Goal: Transaction & Acquisition: Download file/media

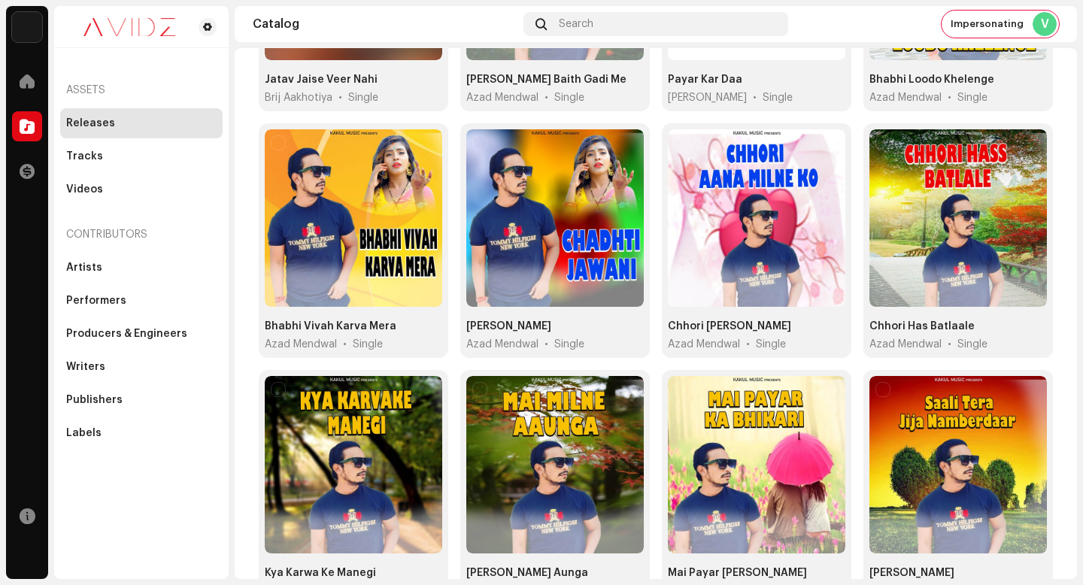
scroll to position [1116, 0]
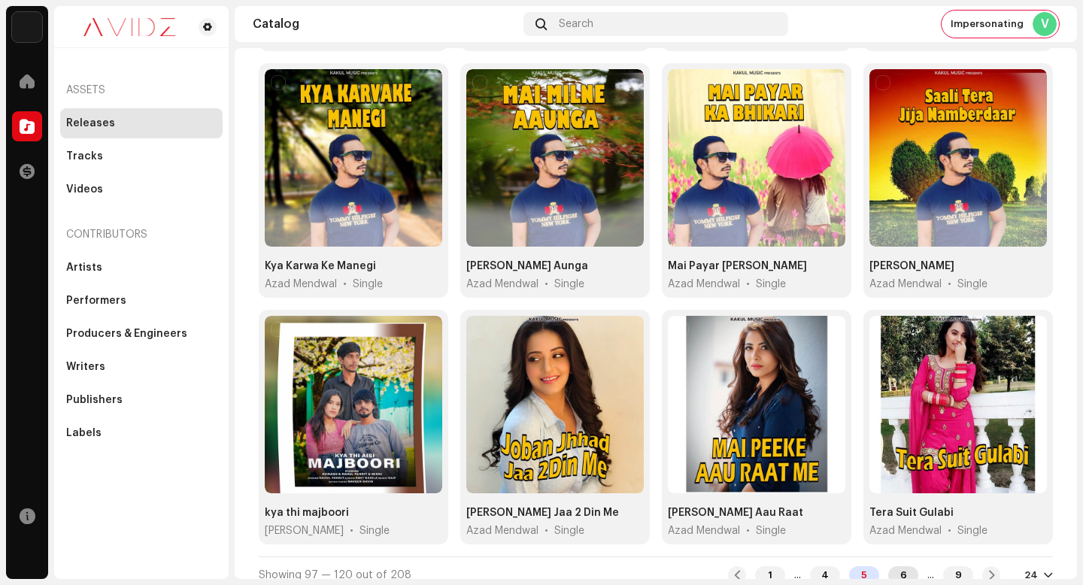
click at [896, 566] on div "6" at bounding box center [903, 575] width 30 height 18
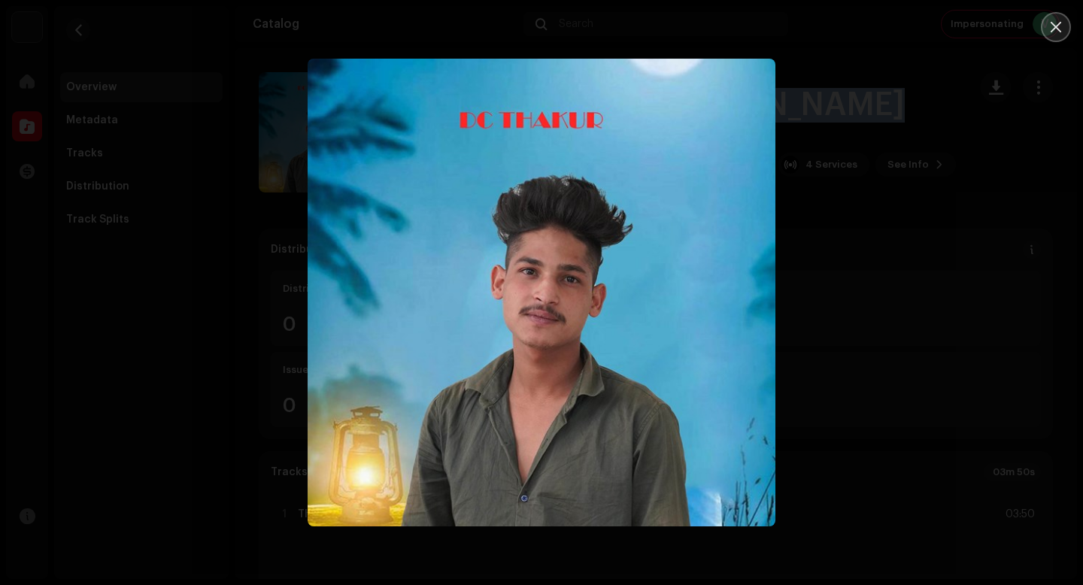
click at [1059, 33] on icon "Close" at bounding box center [1056, 27] width 14 height 14
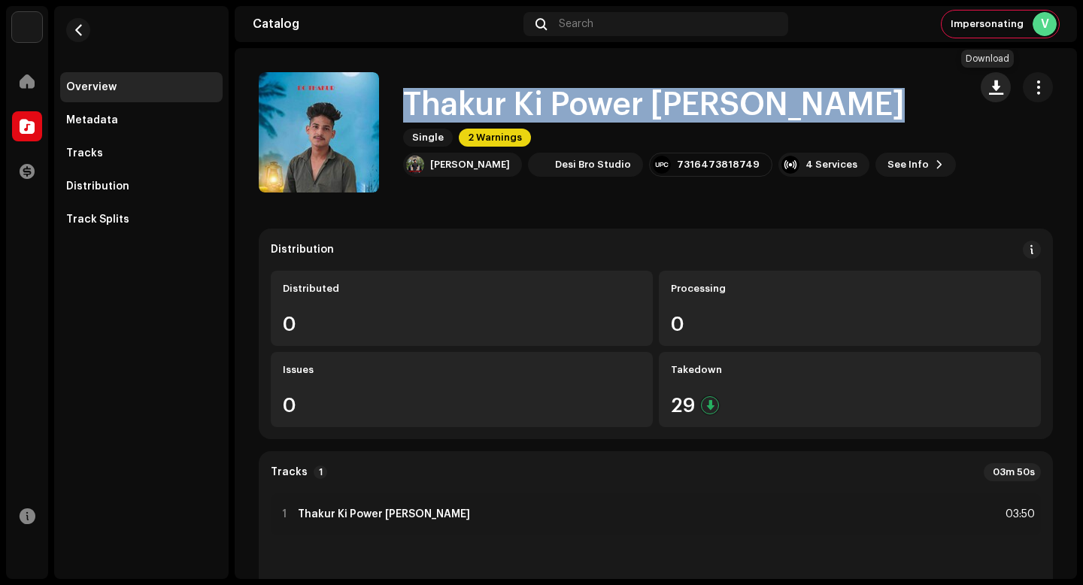
click at [993, 96] on button "button" at bounding box center [996, 87] width 30 height 30
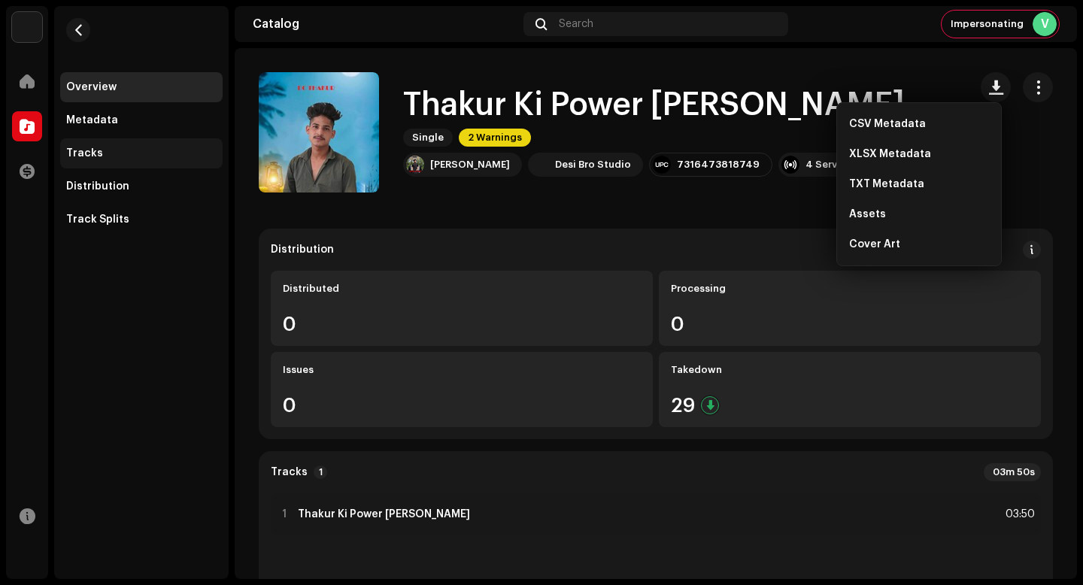
click at [111, 144] on div "Tracks" at bounding box center [141, 153] width 162 height 30
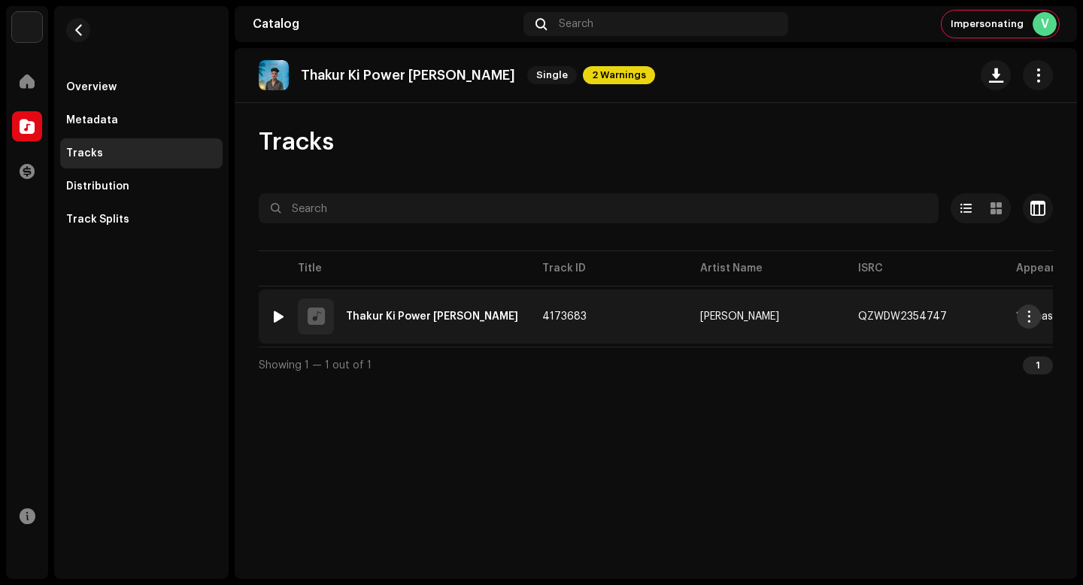
click at [1021, 314] on button "button" at bounding box center [1029, 317] width 24 height 24
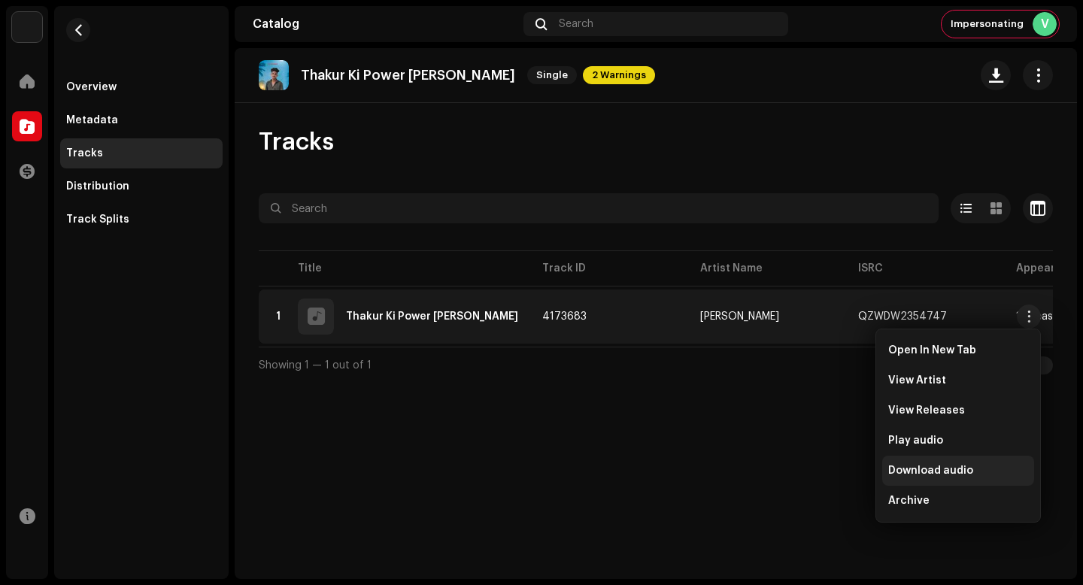
click at [957, 466] on span "Download audio" at bounding box center [930, 471] width 85 height 12
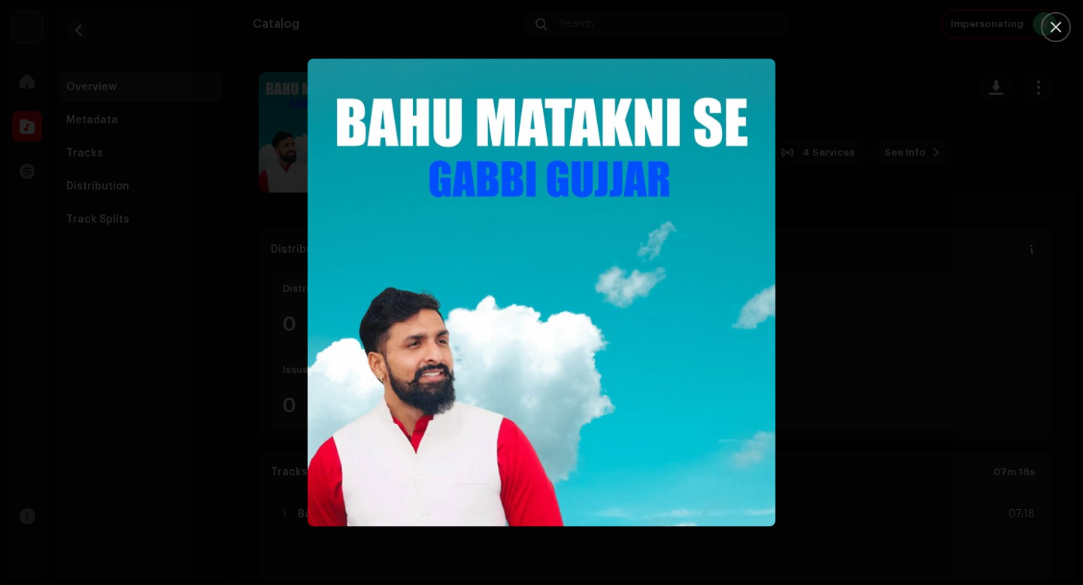
click at [969, 319] on div at bounding box center [541, 292] width 1083 height 585
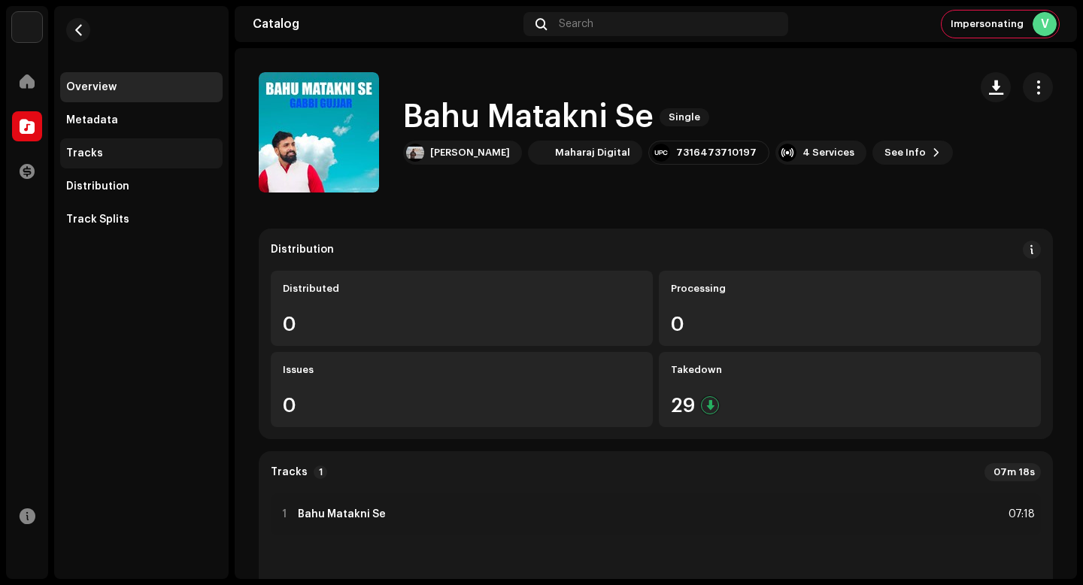
click at [156, 159] on div "Tracks" at bounding box center [141, 153] width 150 height 12
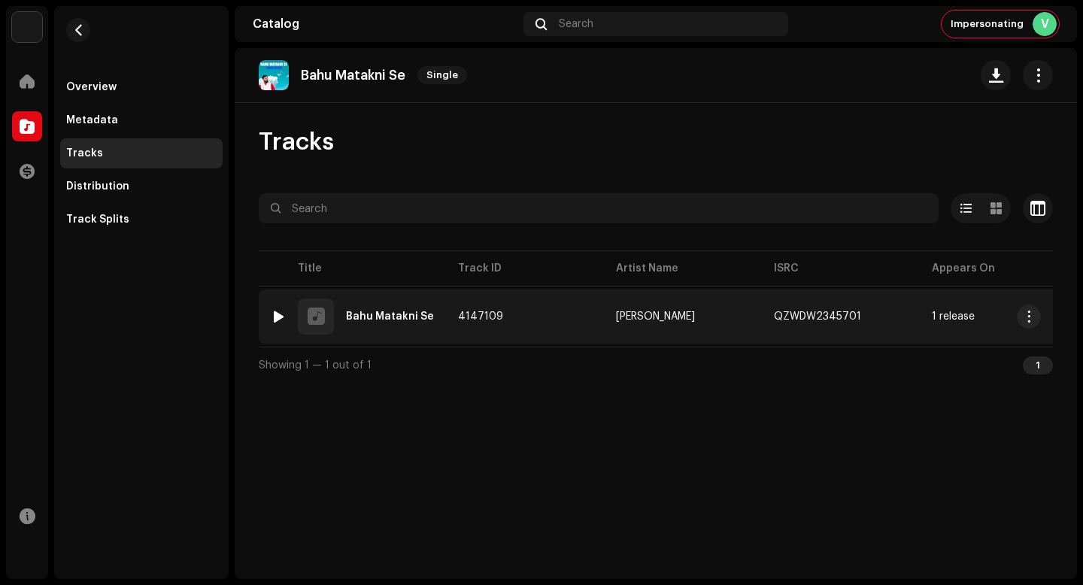
click at [1028, 317] on span "button" at bounding box center [1029, 317] width 11 height 12
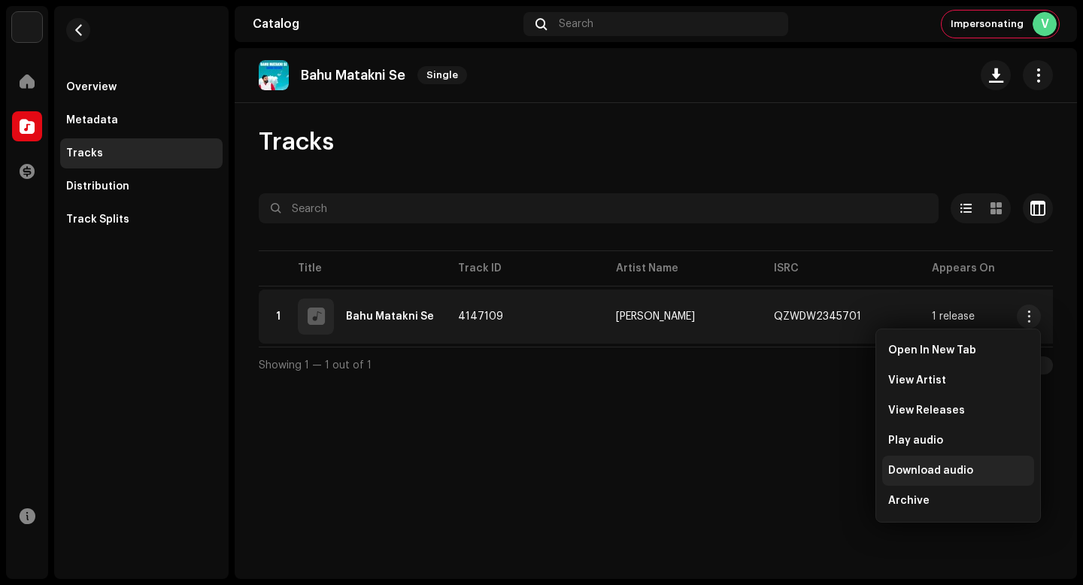
click at [989, 472] on div "Download audio" at bounding box center [958, 471] width 140 height 12
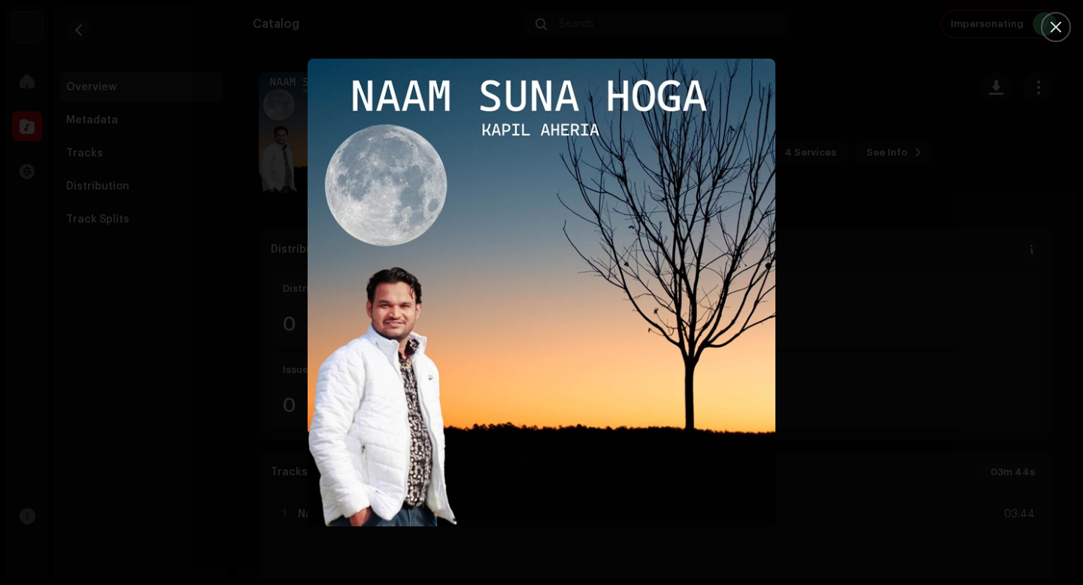
click at [888, 300] on div at bounding box center [541, 292] width 1083 height 585
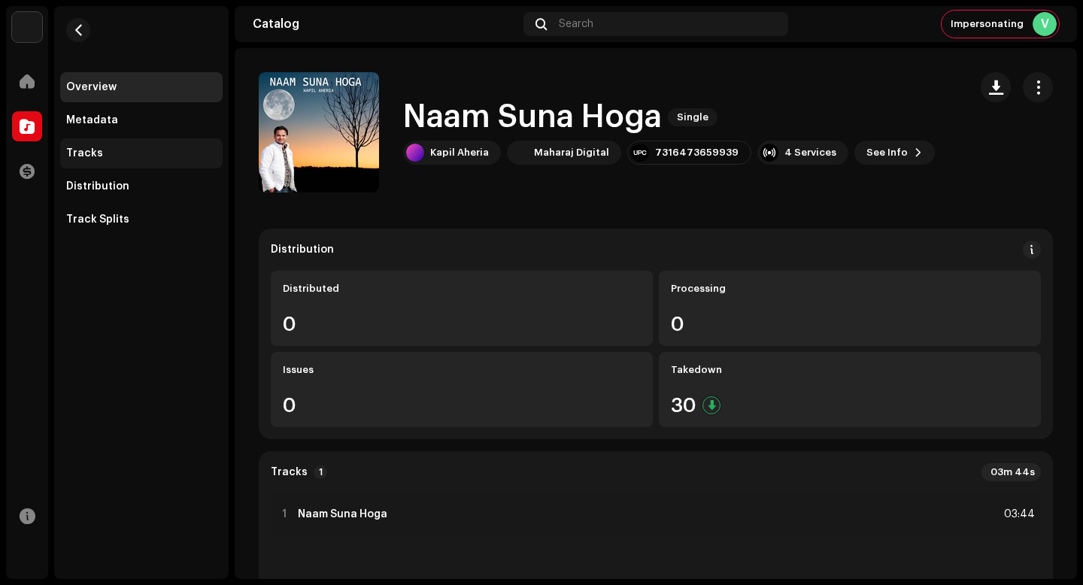
click at [111, 162] on div "Tracks" at bounding box center [141, 153] width 162 height 30
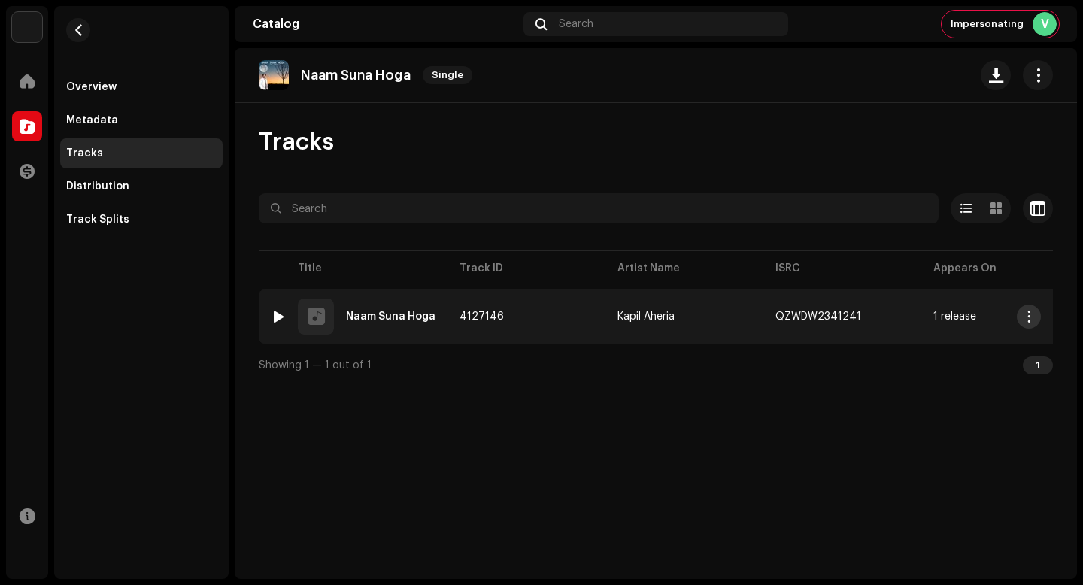
click at [1025, 325] on button "button" at bounding box center [1029, 317] width 24 height 24
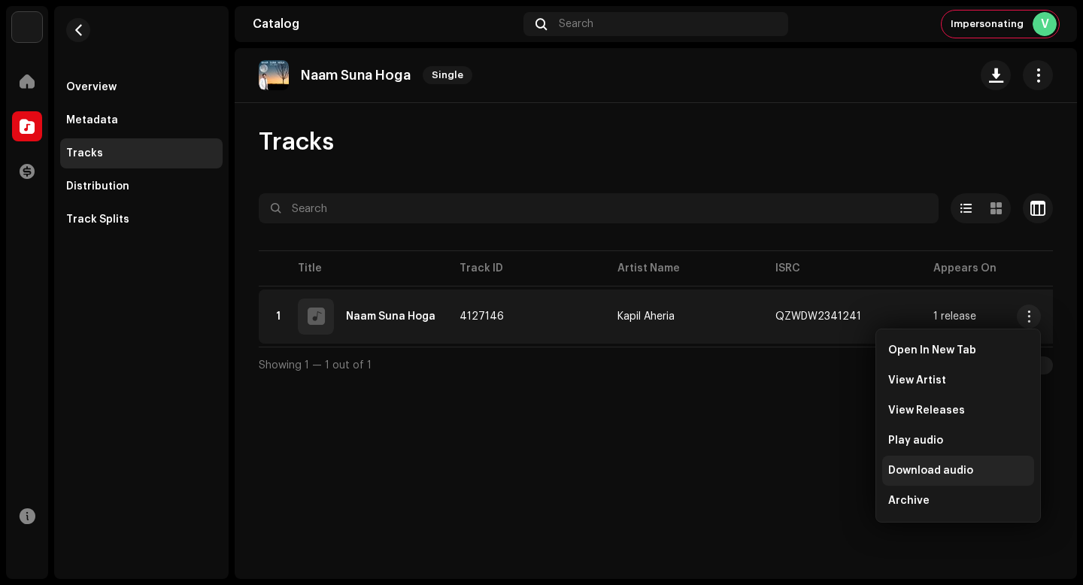
click at [1008, 475] on div "Download audio" at bounding box center [958, 471] width 140 height 12
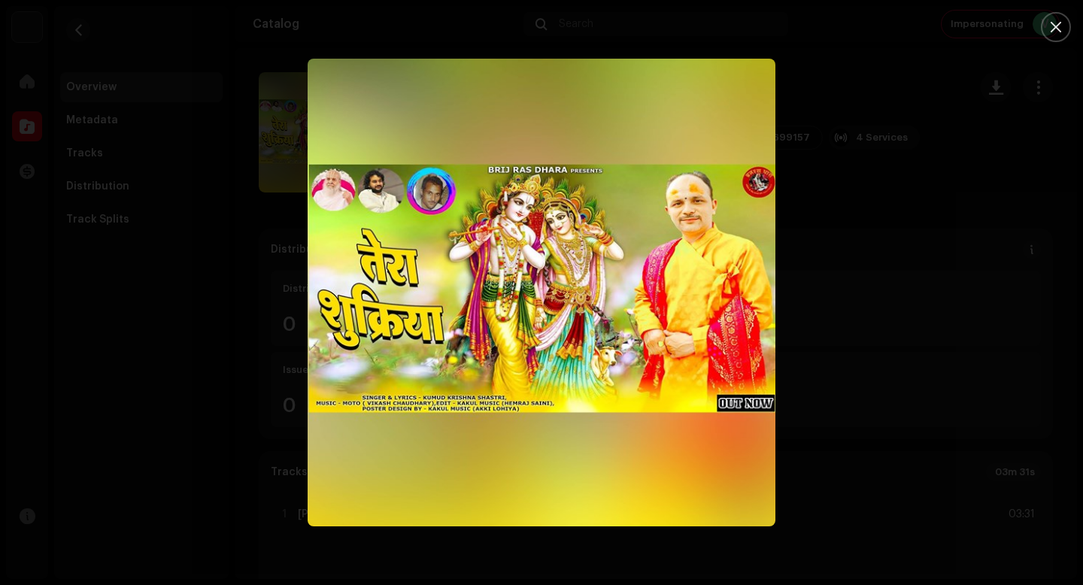
click at [999, 475] on div at bounding box center [541, 292] width 1083 height 585
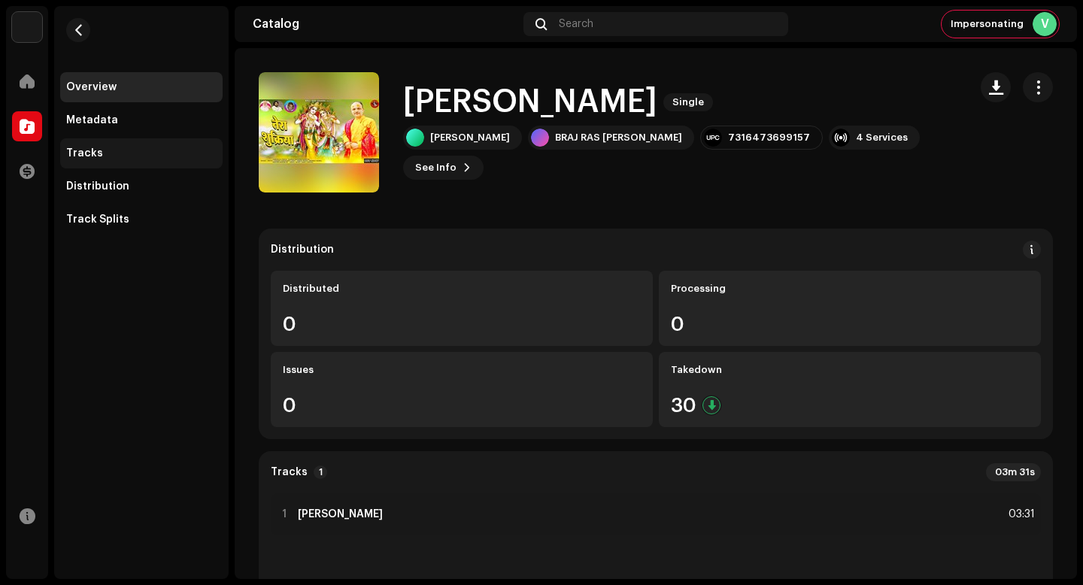
click at [103, 151] on div "Tracks" at bounding box center [141, 153] width 150 height 12
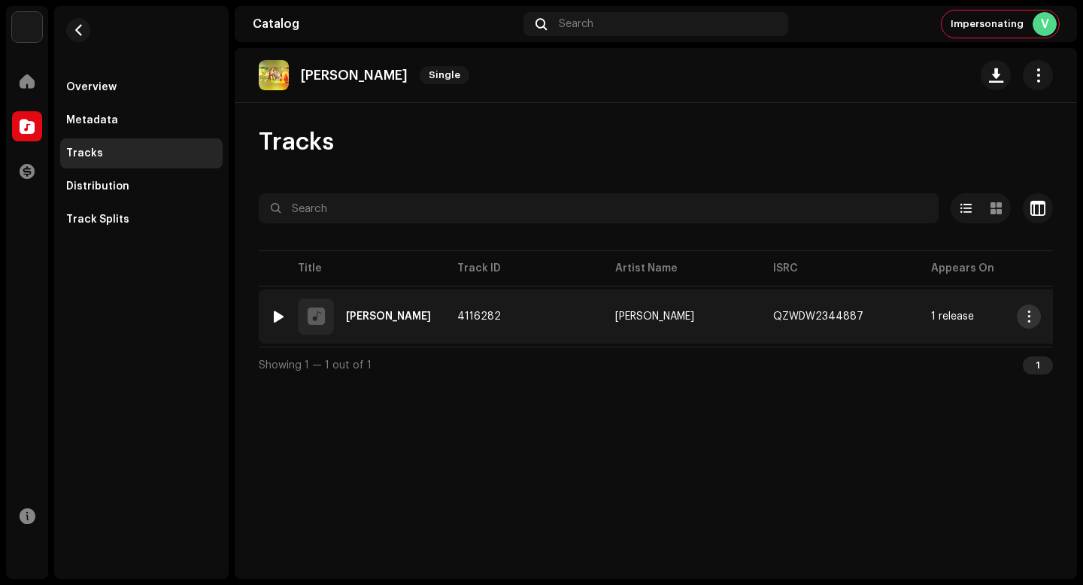
click at [1021, 316] on button "button" at bounding box center [1029, 317] width 24 height 24
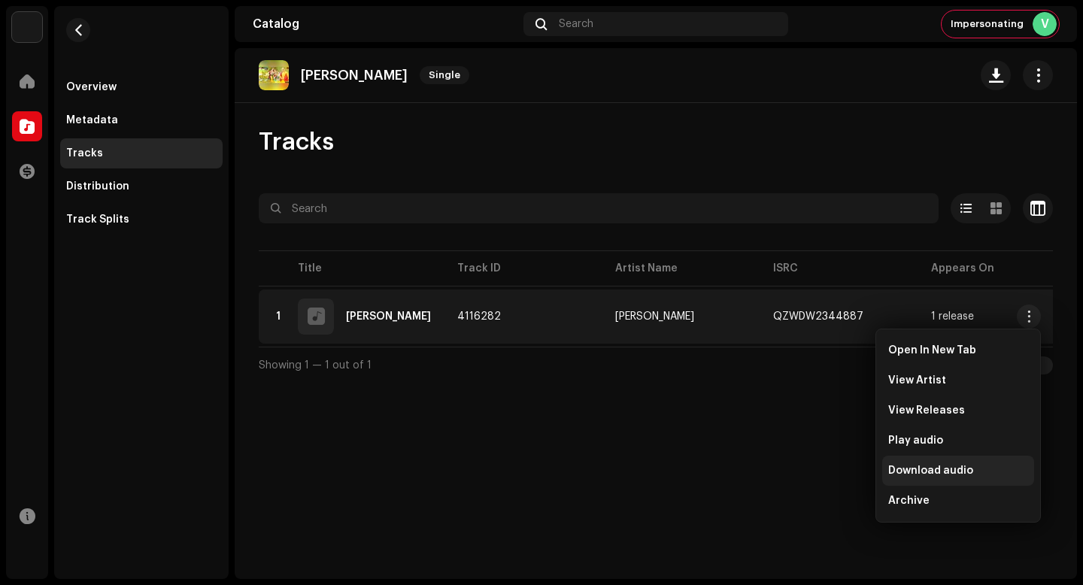
click at [995, 475] on div "Download audio" at bounding box center [958, 471] width 140 height 12
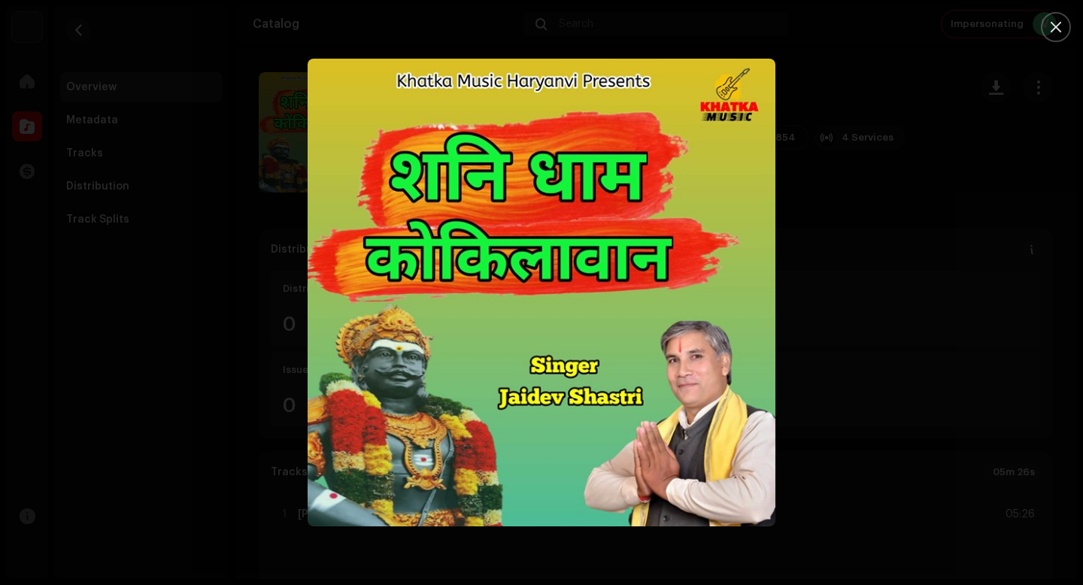
click at [989, 472] on div at bounding box center [541, 292] width 1083 height 585
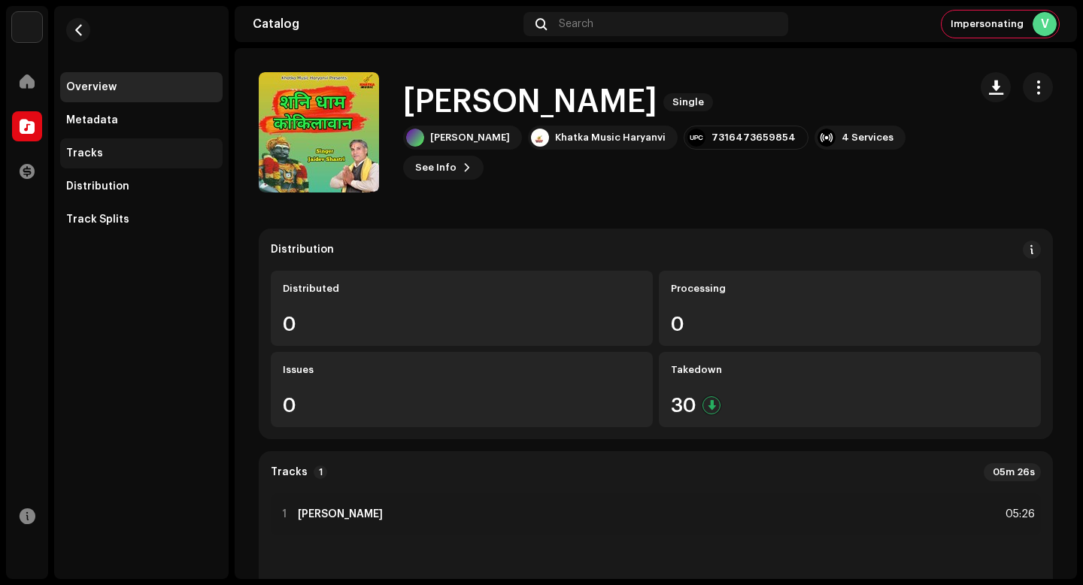
click at [185, 151] on div "Tracks" at bounding box center [141, 153] width 150 height 12
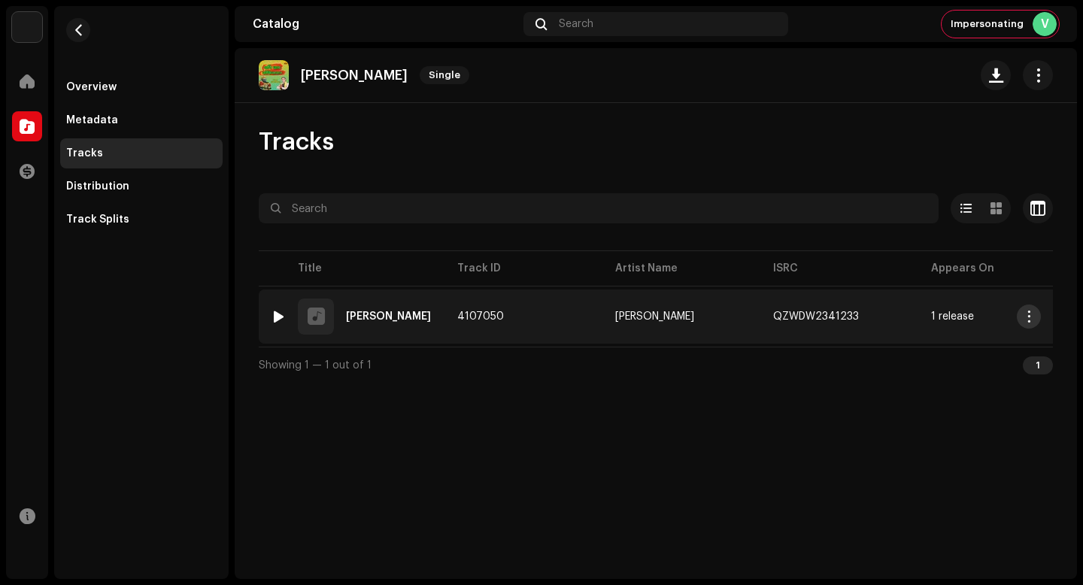
click at [1029, 322] on span "button" at bounding box center [1029, 317] width 11 height 12
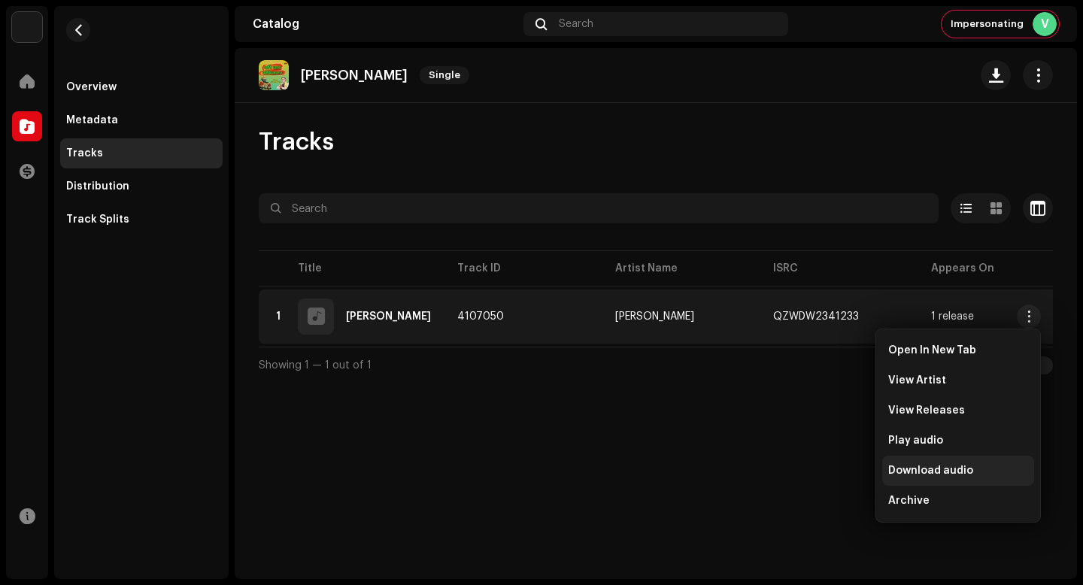
click at [979, 476] on div "Download audio" at bounding box center [958, 471] width 140 height 12
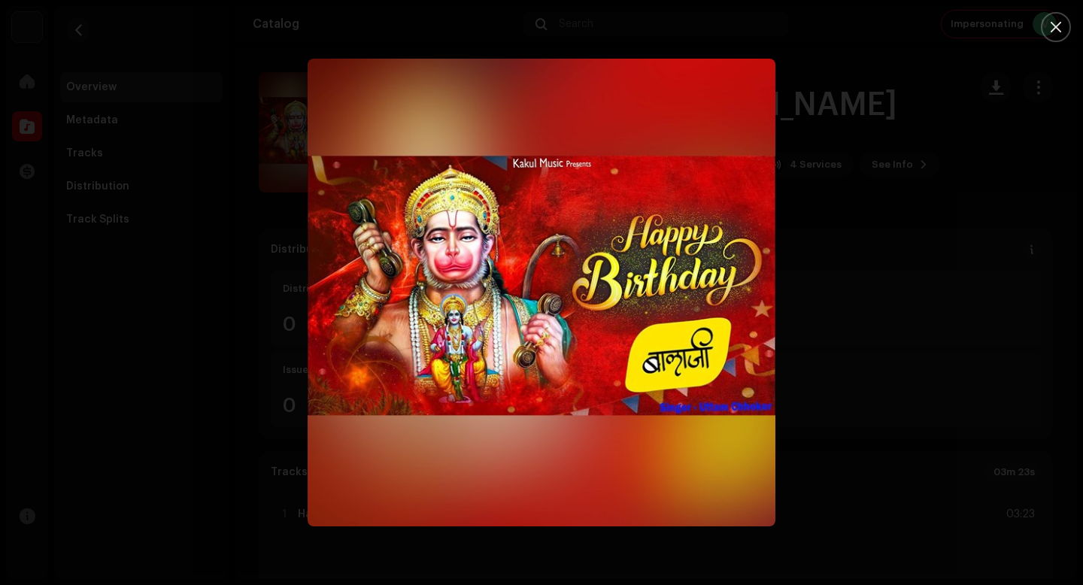
click at [865, 340] on div at bounding box center [541, 292] width 1083 height 585
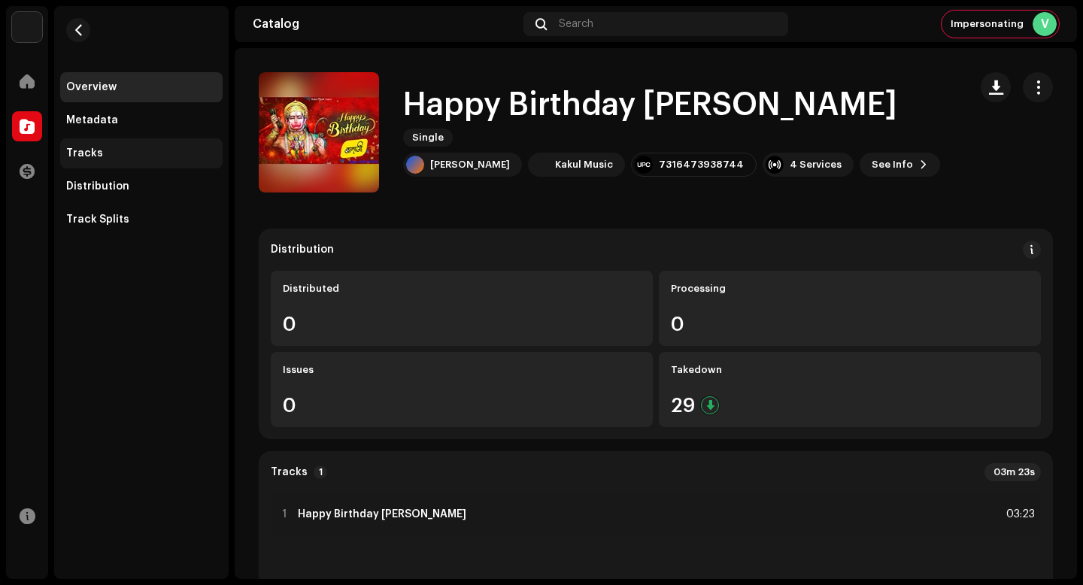
click at [102, 159] on div "Tracks" at bounding box center [141, 153] width 150 height 12
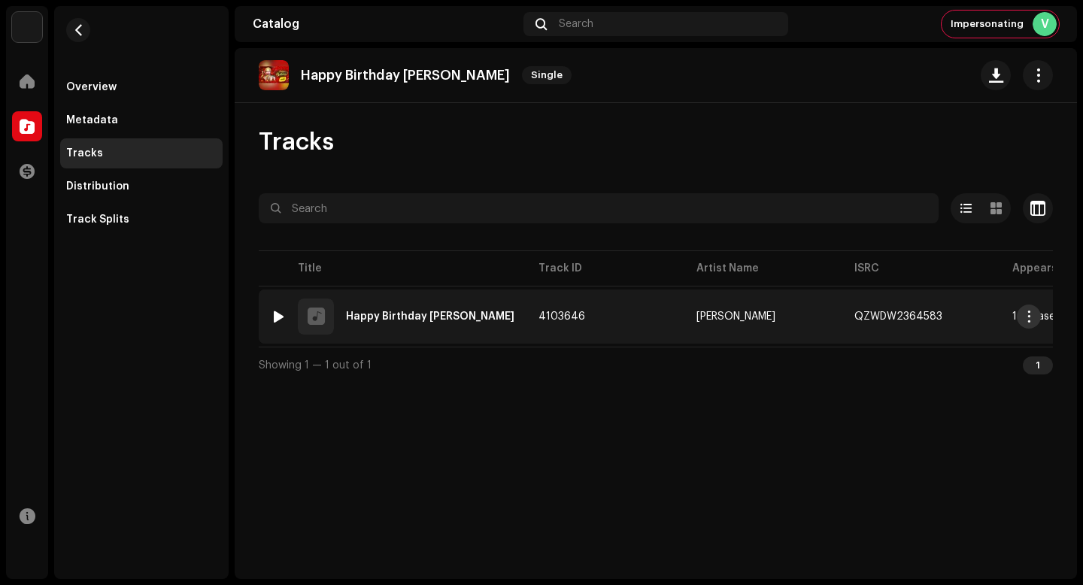
click at [1022, 323] on button "button" at bounding box center [1029, 317] width 24 height 24
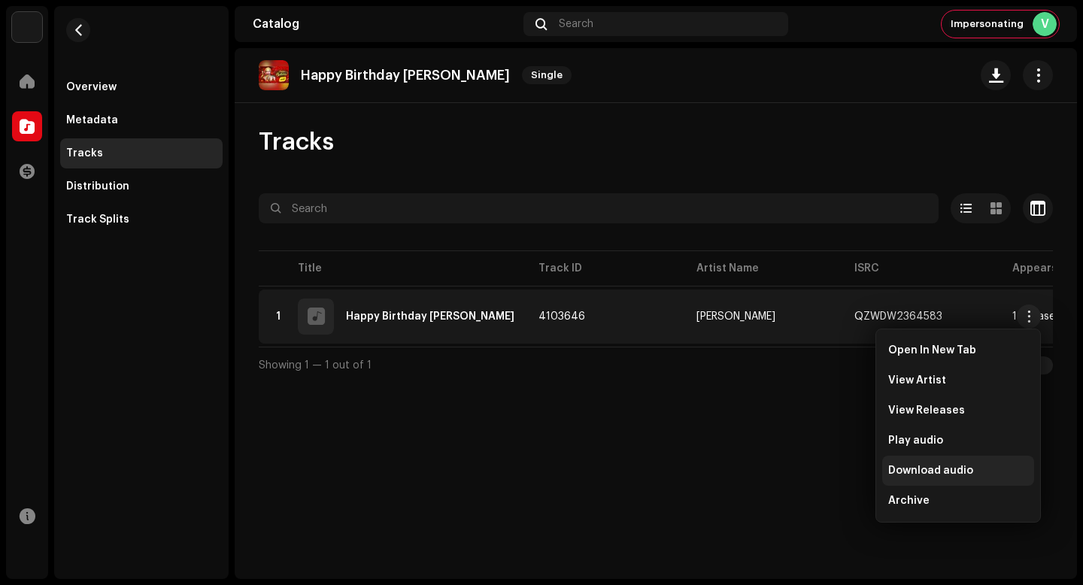
click at [971, 466] on div "Download audio" at bounding box center [958, 471] width 140 height 12
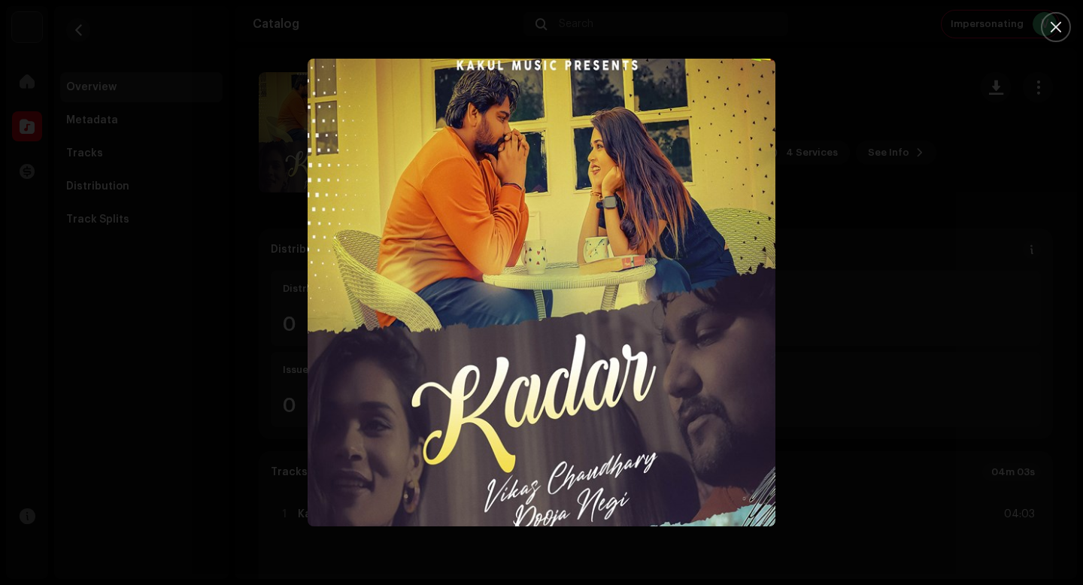
click at [971, 466] on div at bounding box center [541, 292] width 1083 height 585
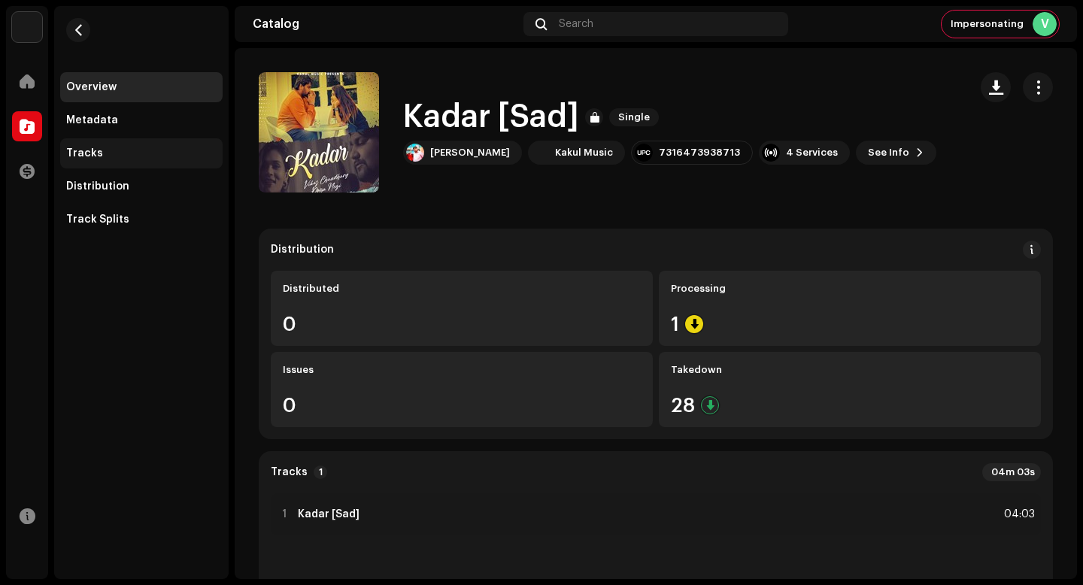
click at [159, 158] on div "Tracks" at bounding box center [141, 153] width 150 height 12
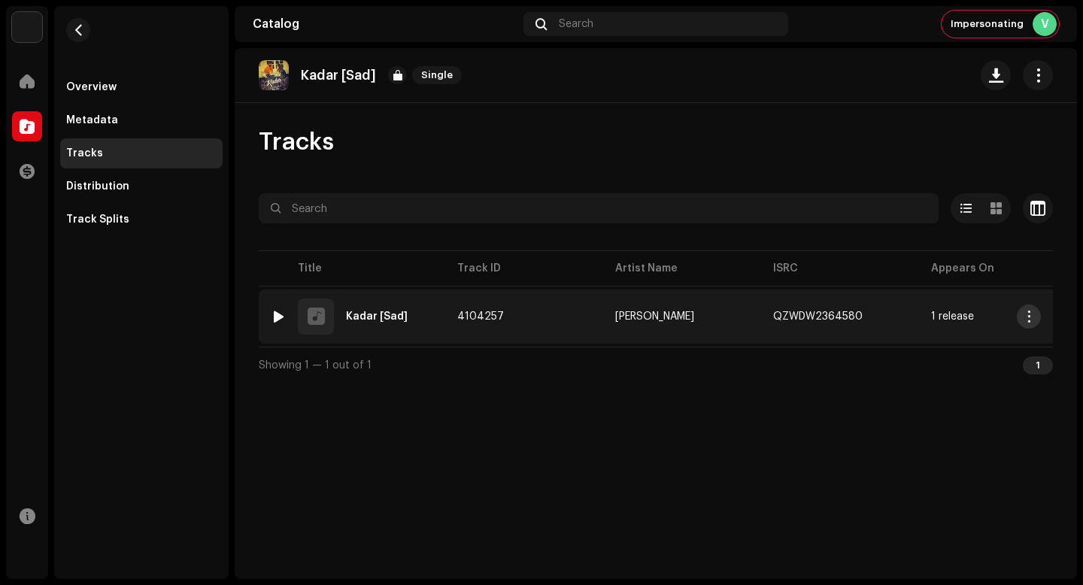
click at [1032, 318] on span "button" at bounding box center [1029, 317] width 11 height 12
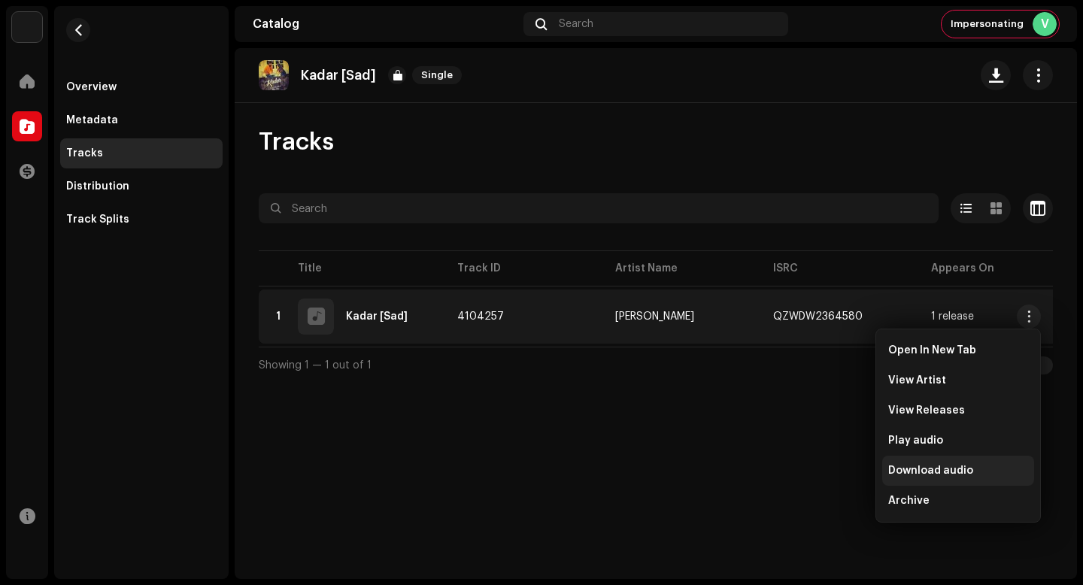
click at [1008, 472] on div "Download audio" at bounding box center [958, 471] width 140 height 12
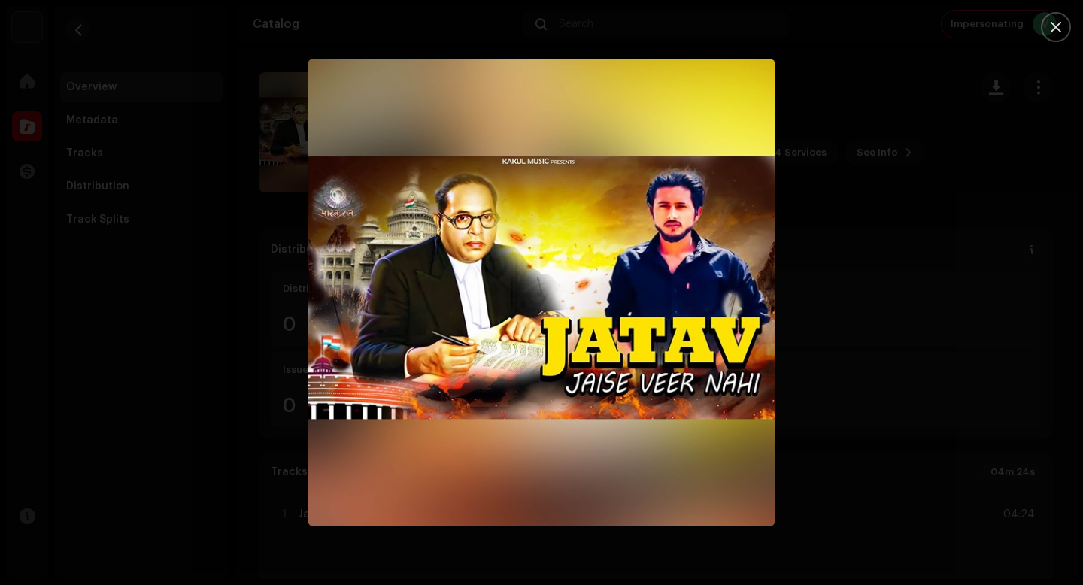
click at [911, 291] on div at bounding box center [541, 292] width 1083 height 585
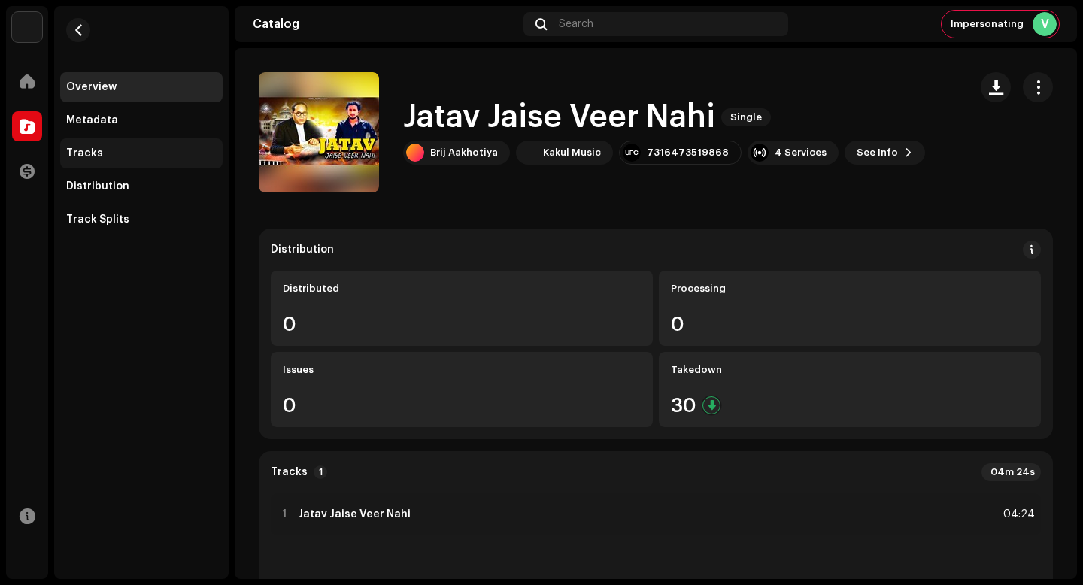
click at [179, 142] on div "Tracks" at bounding box center [141, 153] width 162 height 30
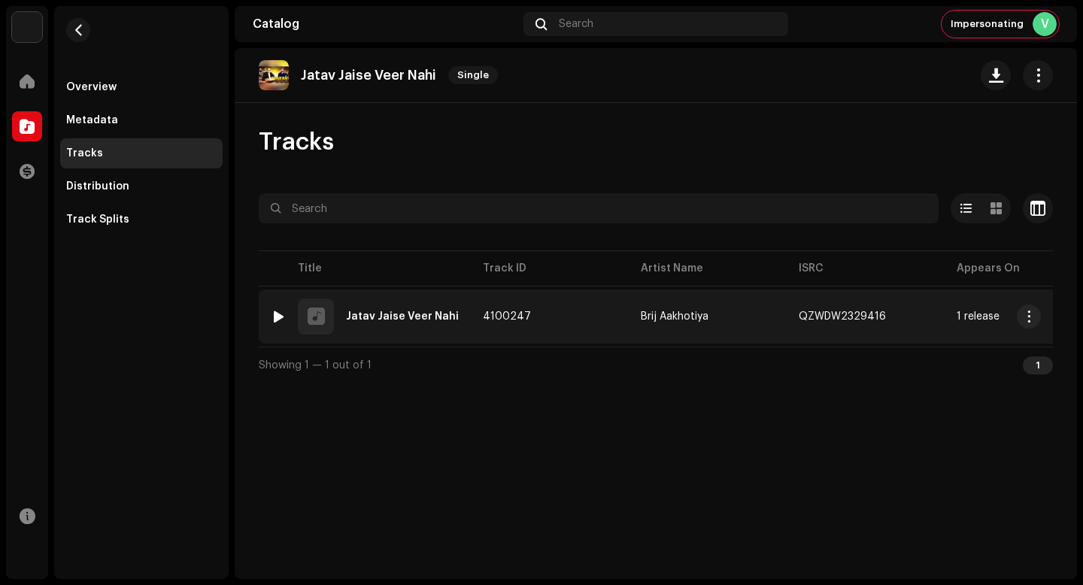
click at [1042, 316] on re-a-table-link "1 release" at bounding box center [1024, 316] width 134 height 11
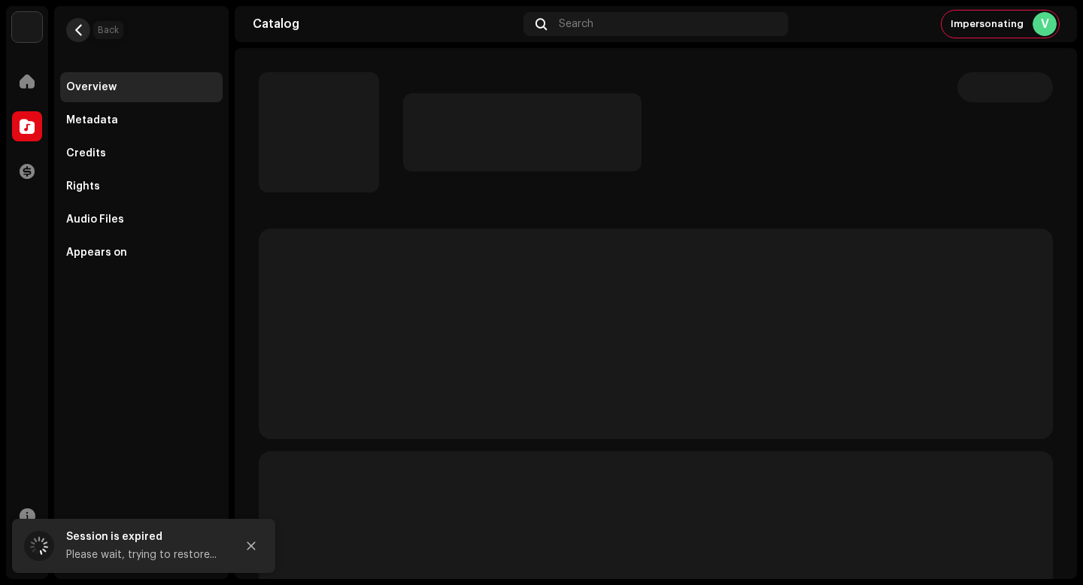
click at [86, 35] on button "button" at bounding box center [78, 30] width 24 height 24
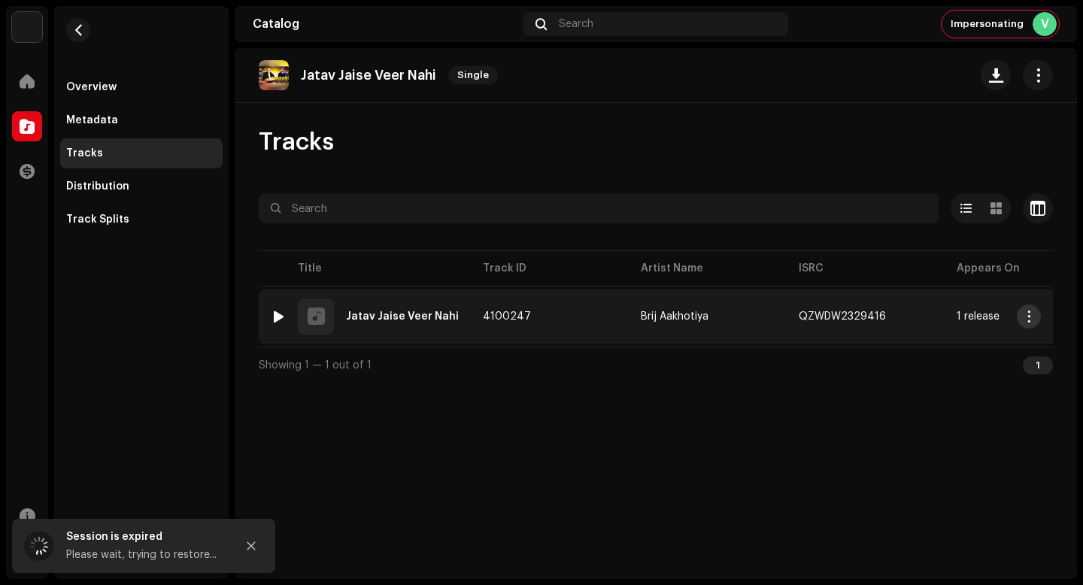
click at [1031, 317] on span "button" at bounding box center [1029, 317] width 11 height 12
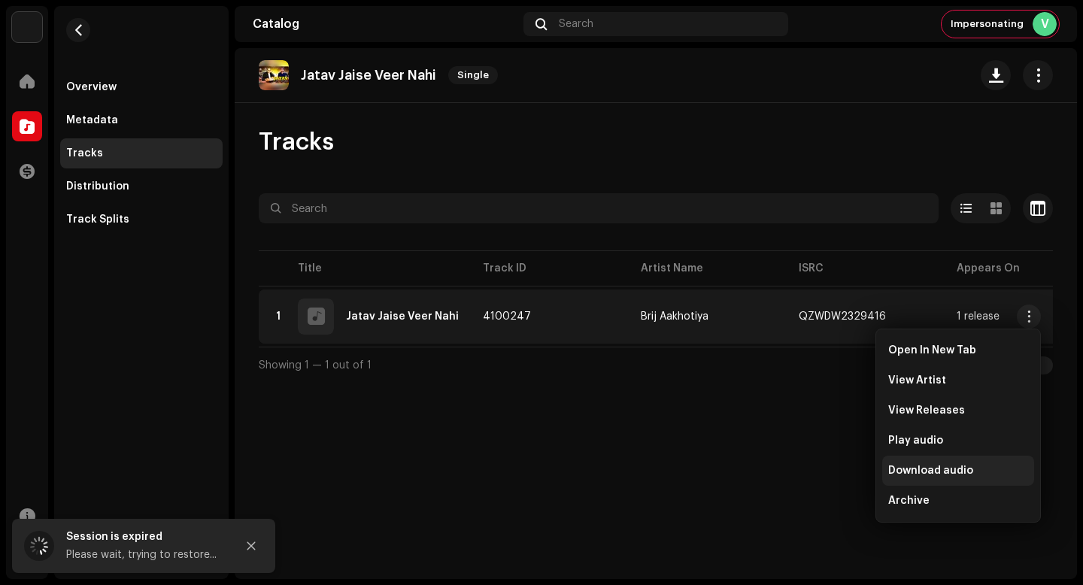
click at [940, 472] on span "Download audio" at bounding box center [930, 471] width 85 height 12
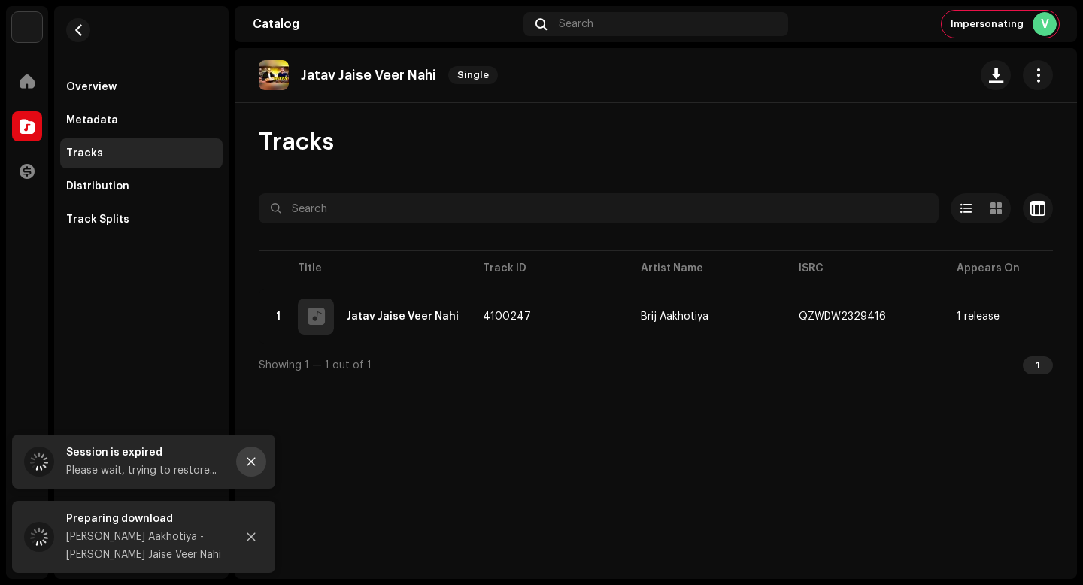
click at [246, 464] on icon "Close" at bounding box center [251, 462] width 11 height 11
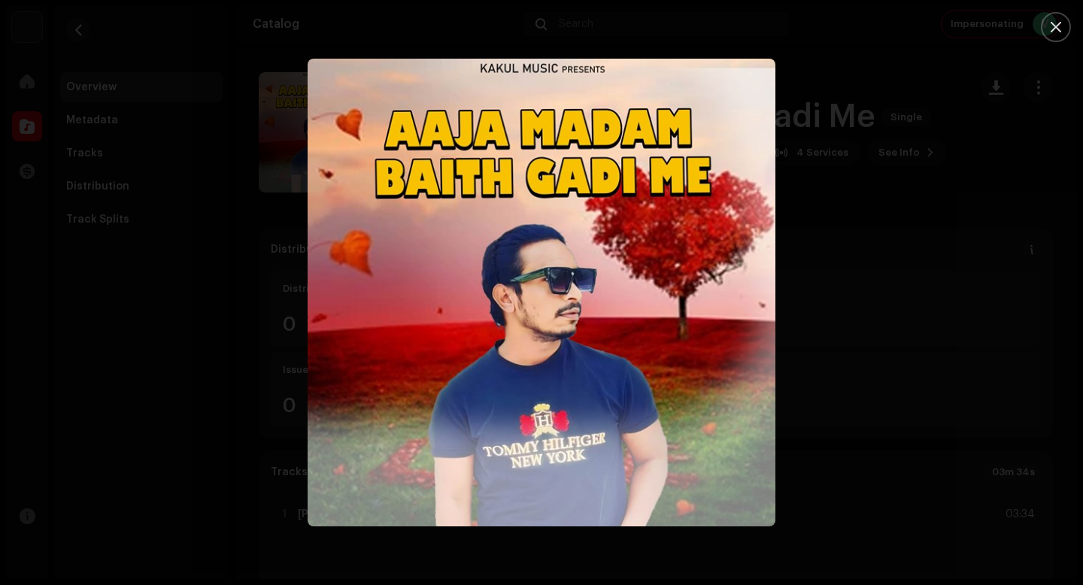
click at [1062, 254] on div at bounding box center [541, 292] width 1083 height 585
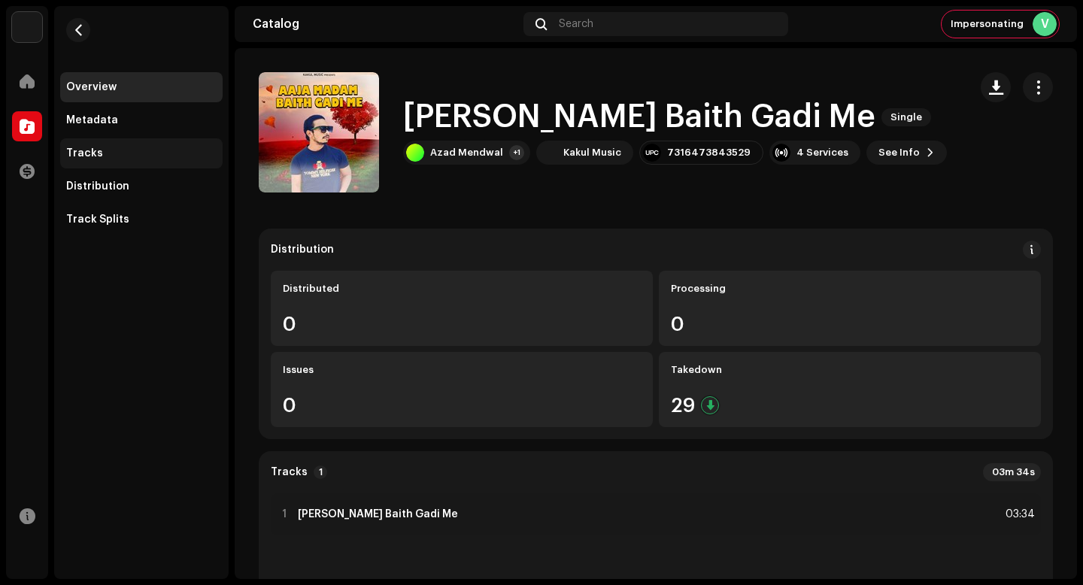
click at [118, 154] on div "Tracks" at bounding box center [141, 153] width 150 height 12
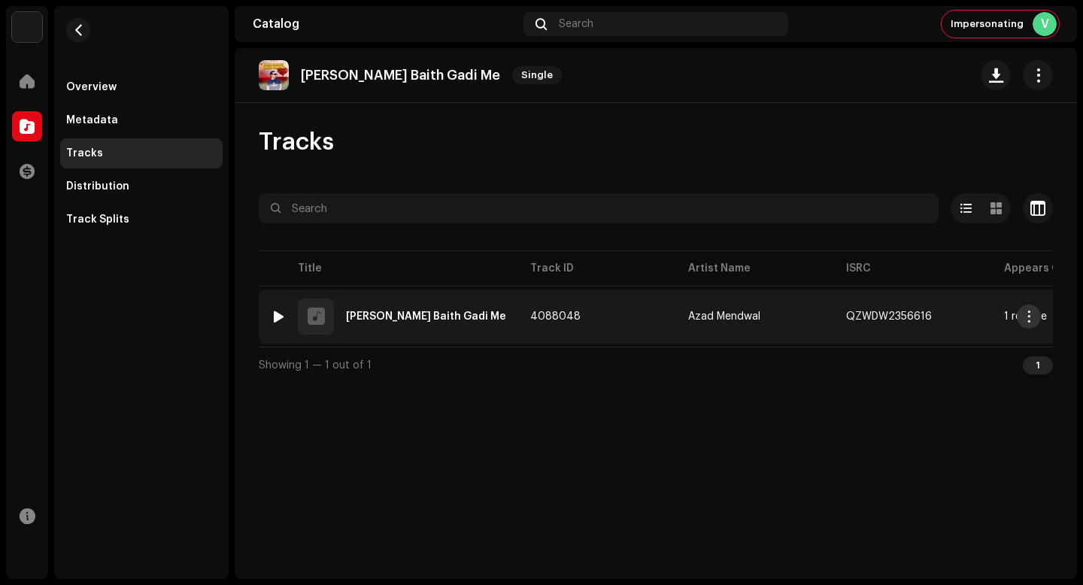
click at [1024, 315] on span "button" at bounding box center [1029, 317] width 11 height 12
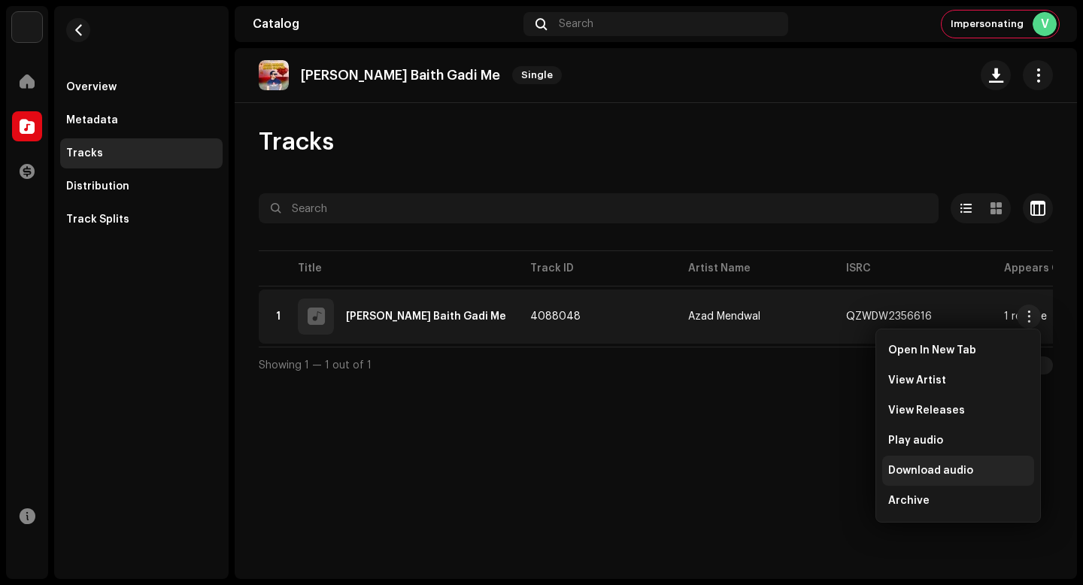
click at [964, 469] on span "Download audio" at bounding box center [930, 471] width 85 height 12
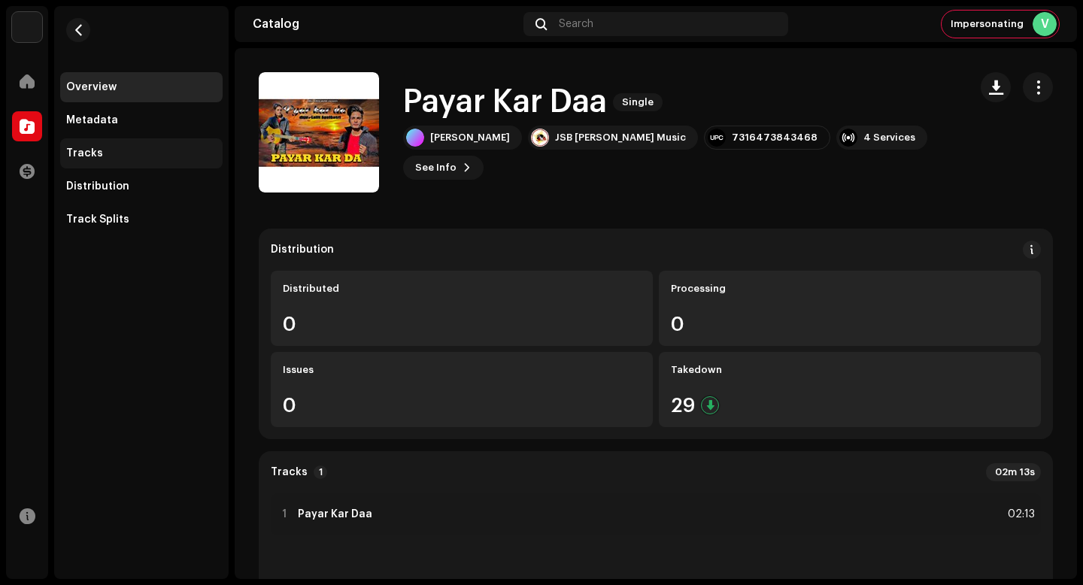
click at [129, 144] on div "Tracks" at bounding box center [141, 153] width 162 height 30
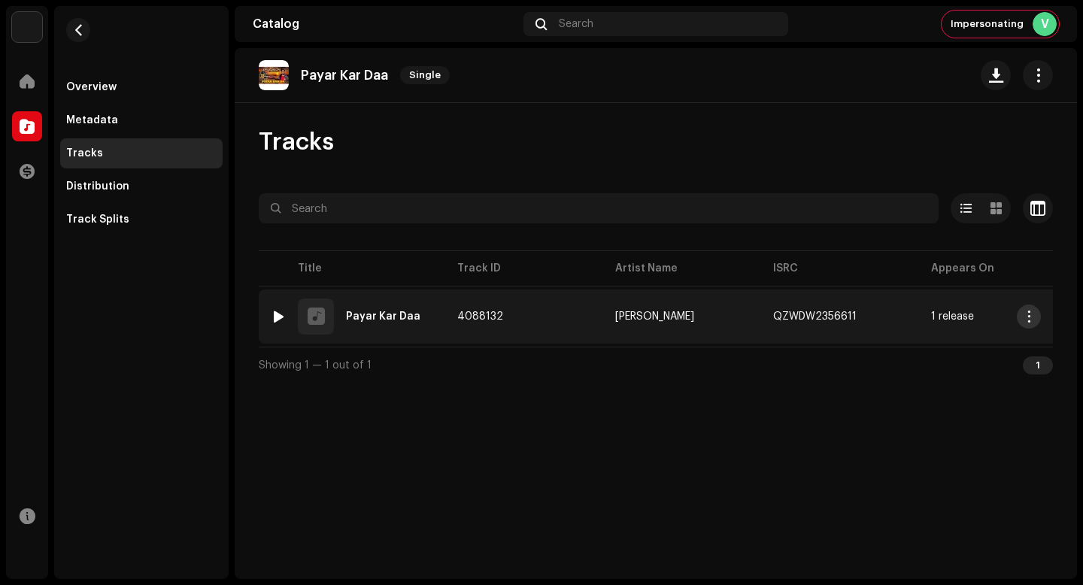
click at [1036, 314] on button "button" at bounding box center [1029, 317] width 24 height 24
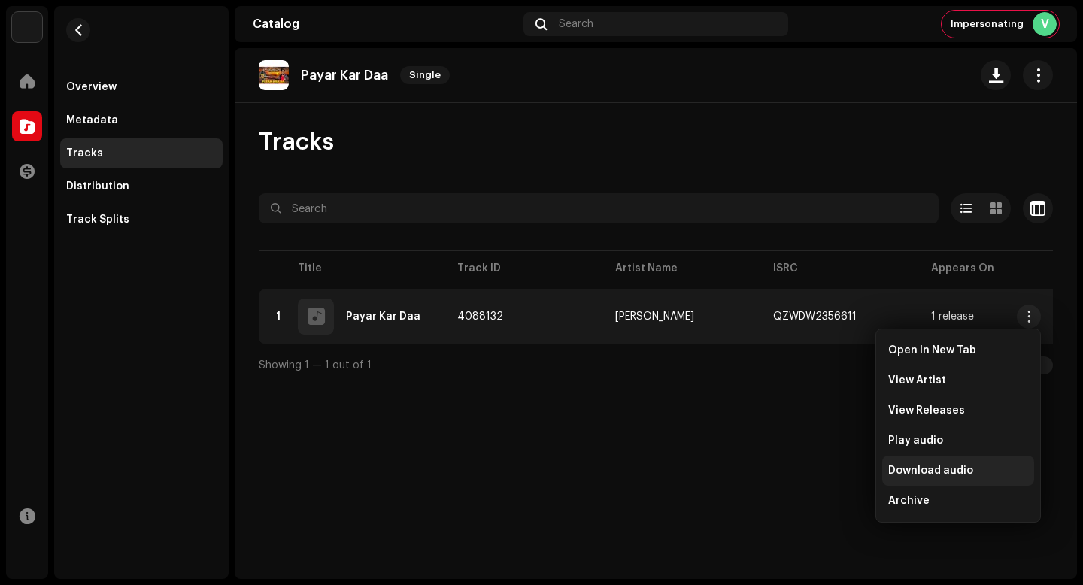
click at [972, 474] on div "Download audio" at bounding box center [958, 471] width 140 height 12
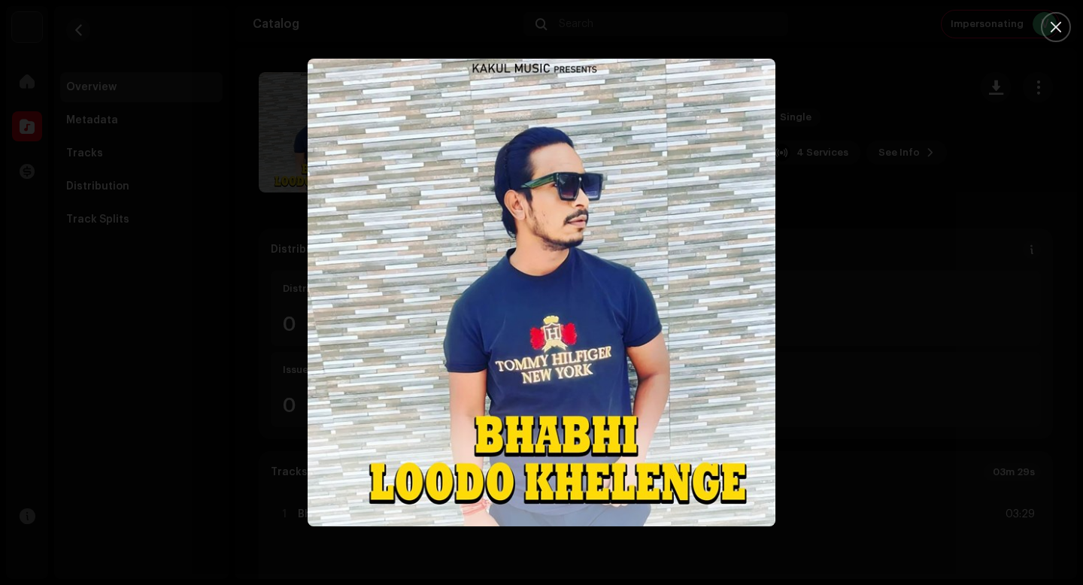
click at [151, 141] on div at bounding box center [541, 292] width 1083 height 585
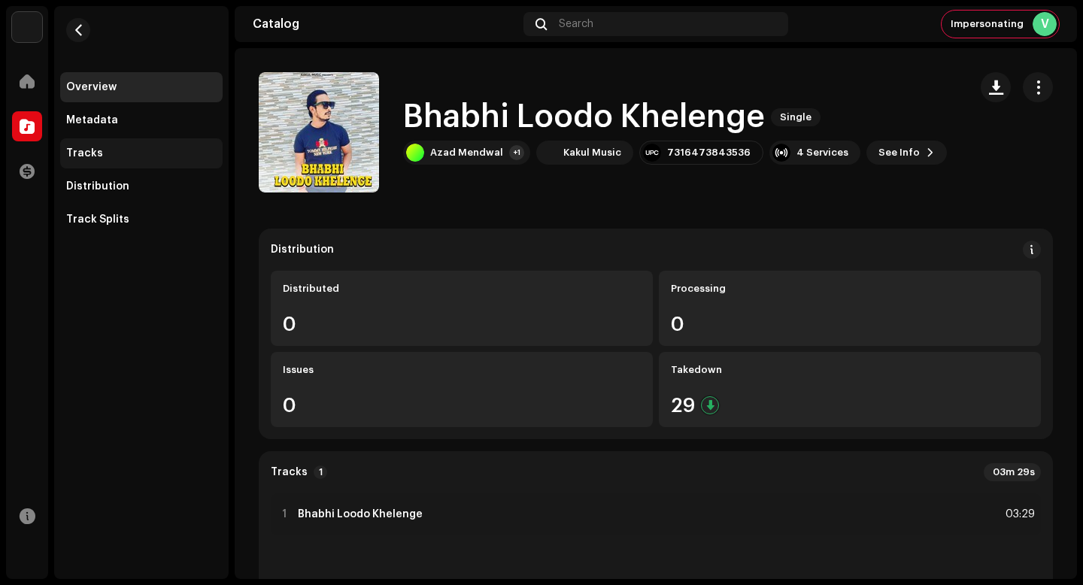
click at [138, 153] on div "Tracks" at bounding box center [141, 153] width 150 height 12
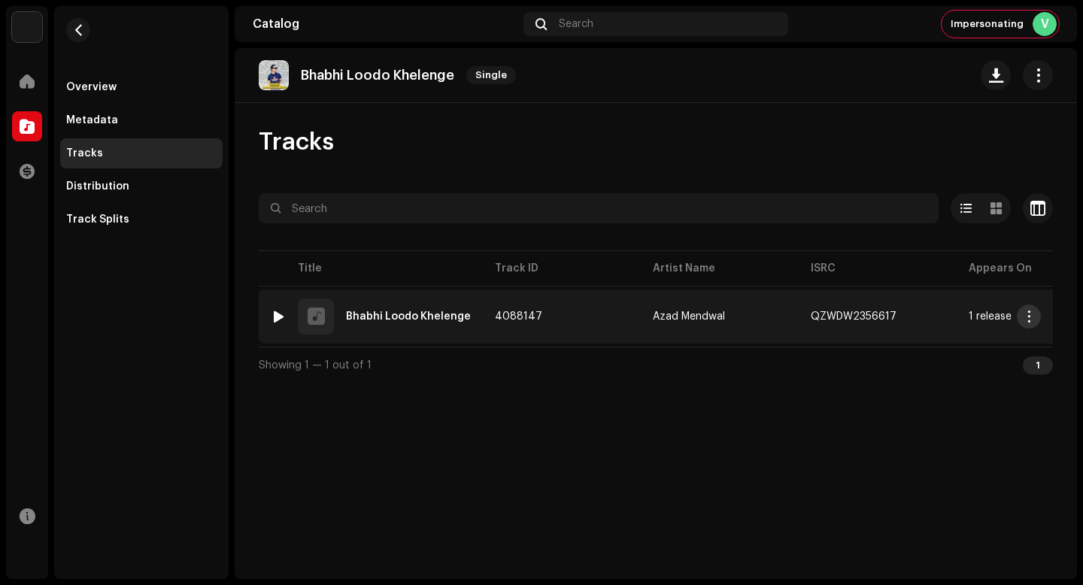
click at [1028, 317] on span "button" at bounding box center [1029, 317] width 11 height 12
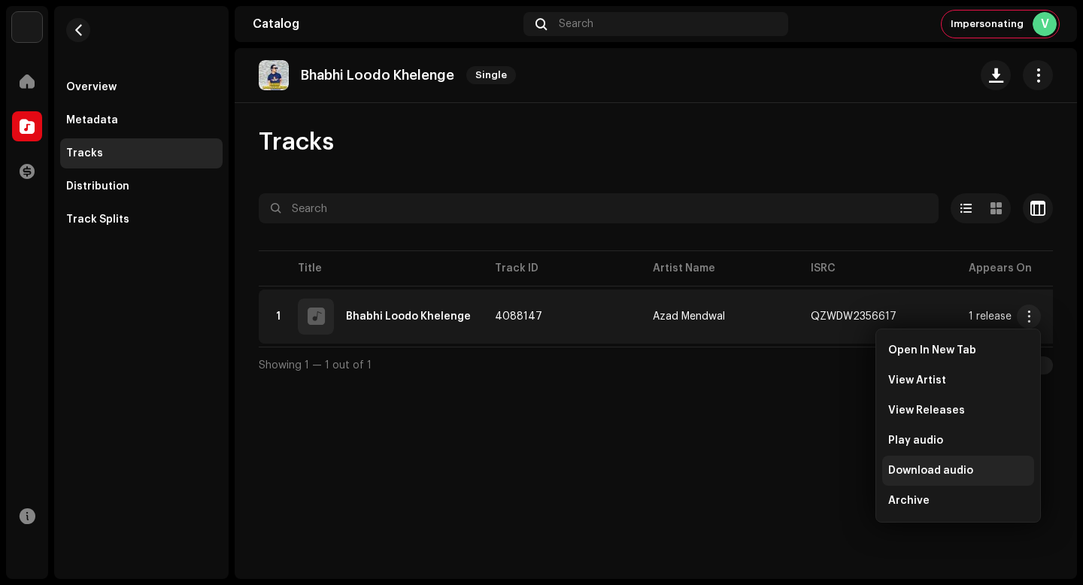
click at [961, 472] on span "Download audio" at bounding box center [930, 471] width 85 height 12
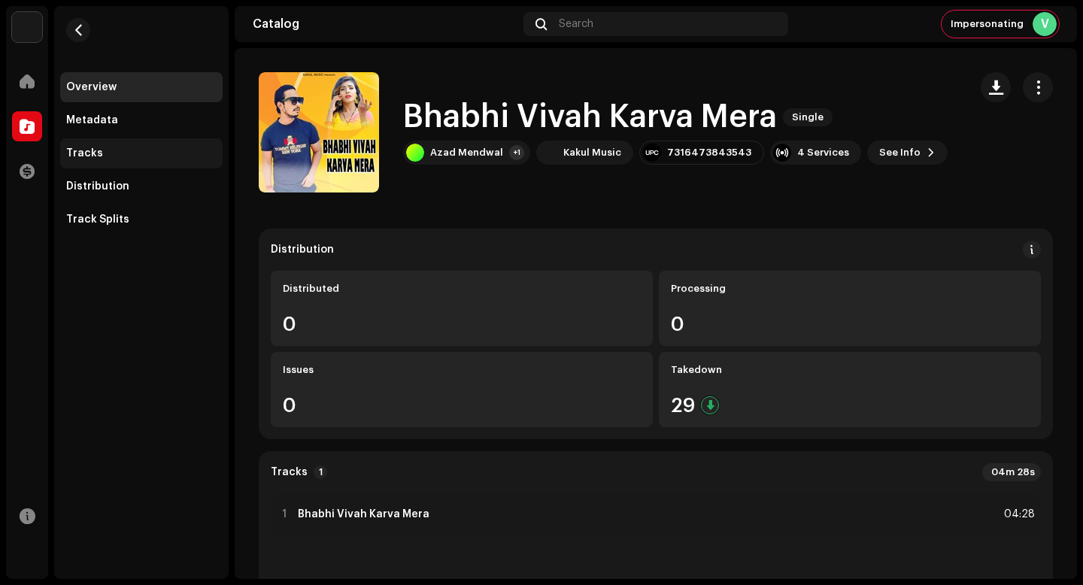
click at [150, 152] on div "Tracks" at bounding box center [141, 153] width 150 height 12
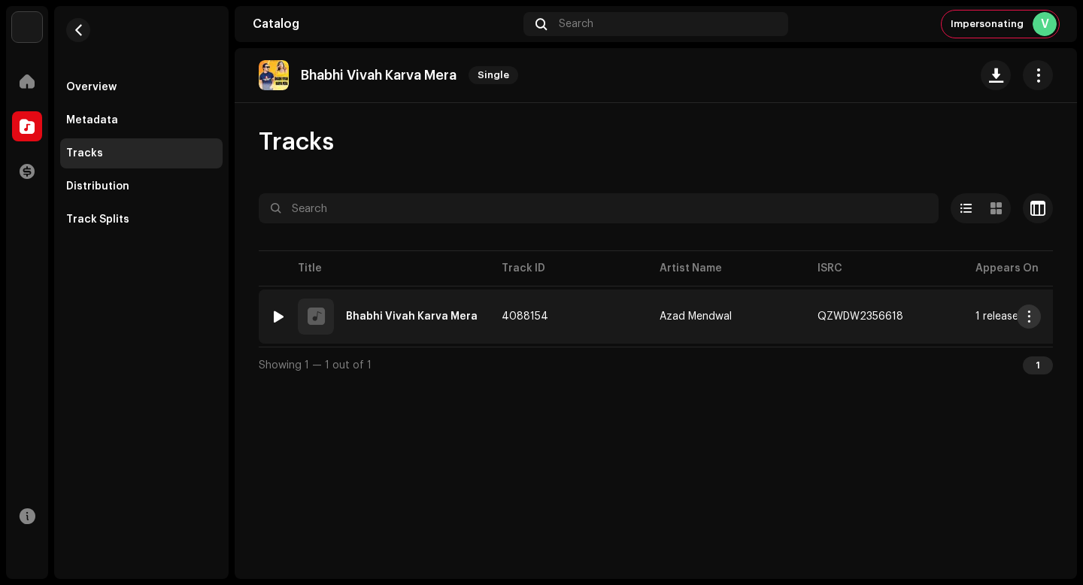
click at [1026, 317] on span "button" at bounding box center [1029, 317] width 11 height 12
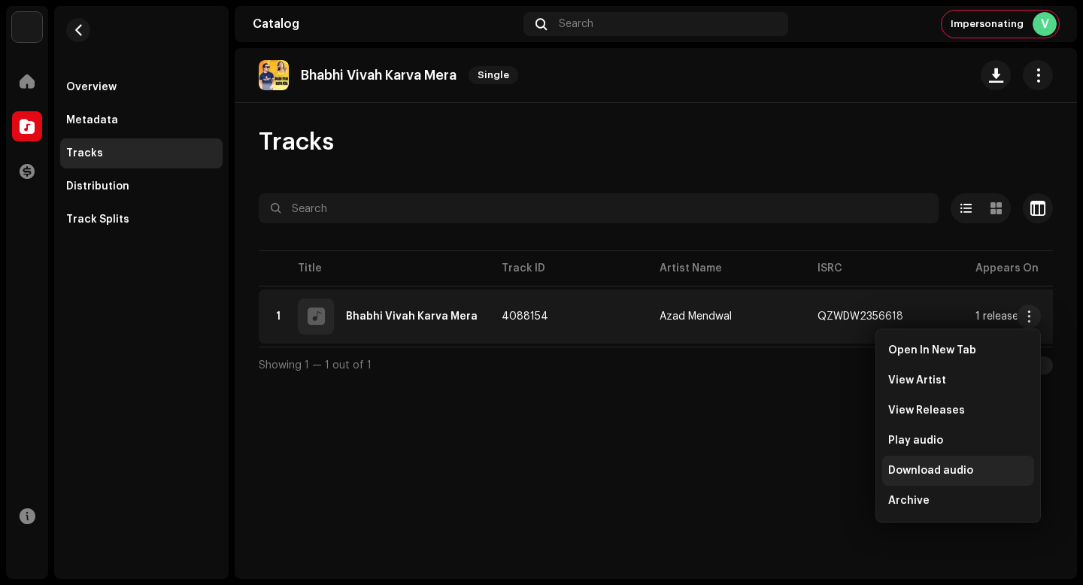
click at [979, 463] on div "Download audio" at bounding box center [958, 471] width 152 height 30
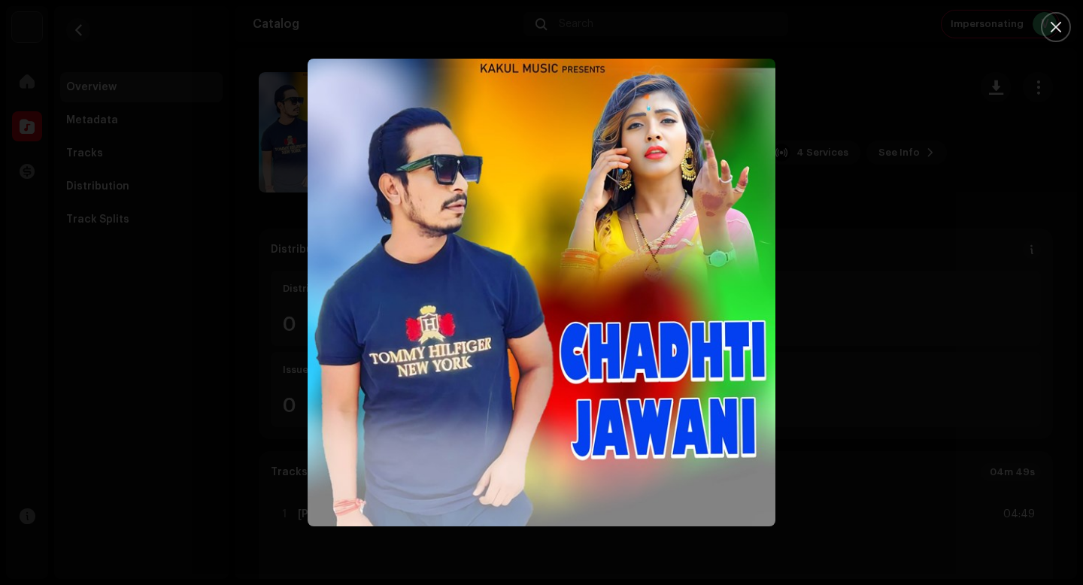
click at [272, 210] on div at bounding box center [541, 292] width 1083 height 585
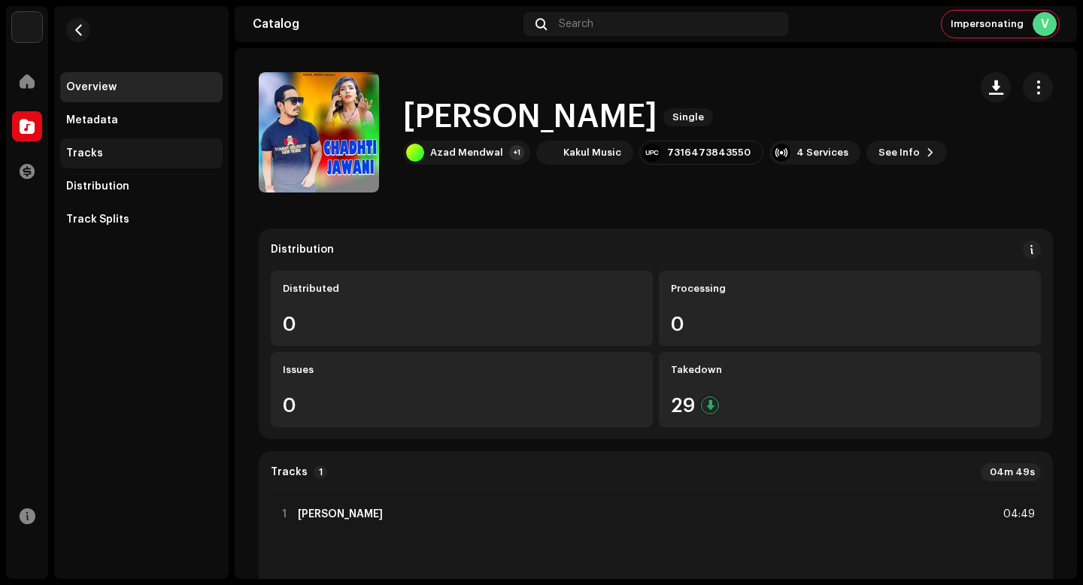
click at [142, 164] on div "Tracks" at bounding box center [141, 153] width 162 height 30
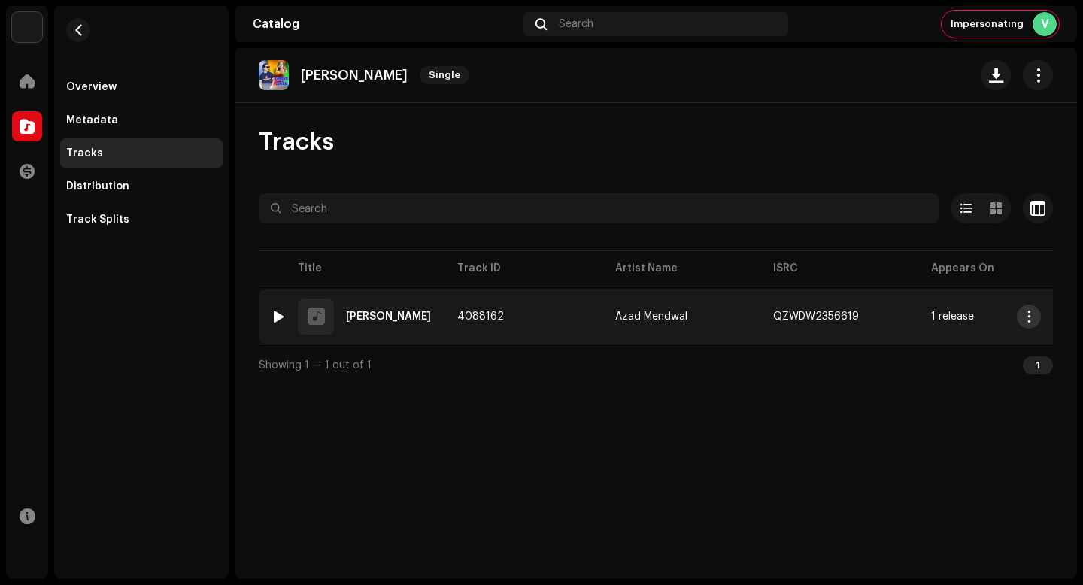
click at [1033, 323] on button "button" at bounding box center [1029, 317] width 24 height 24
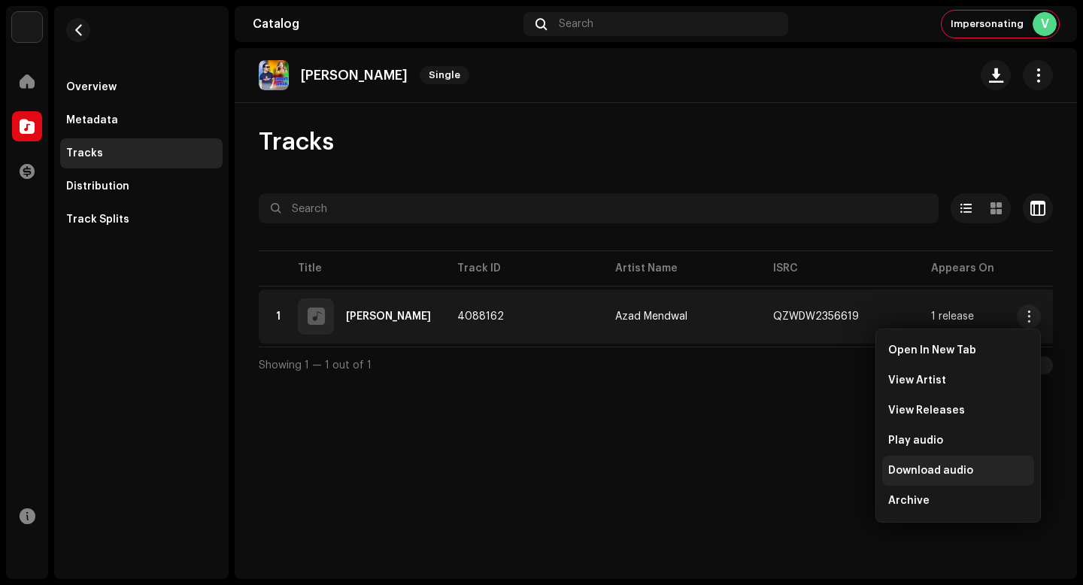
click at [966, 472] on span "Download audio" at bounding box center [930, 471] width 85 height 12
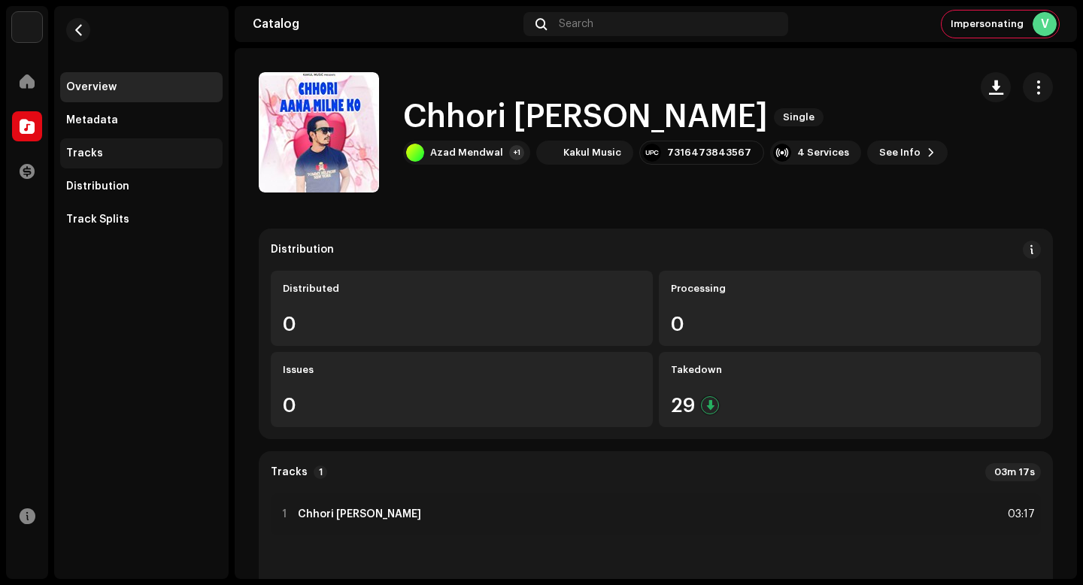
click at [138, 147] on div "Tracks" at bounding box center [141, 153] width 150 height 12
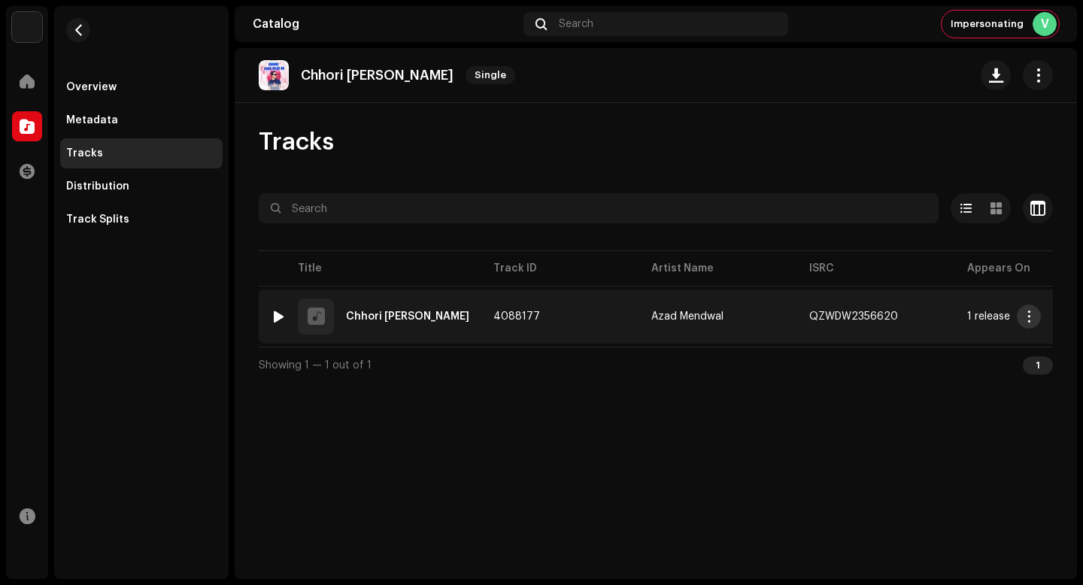
click at [1034, 311] on span "button" at bounding box center [1029, 317] width 11 height 12
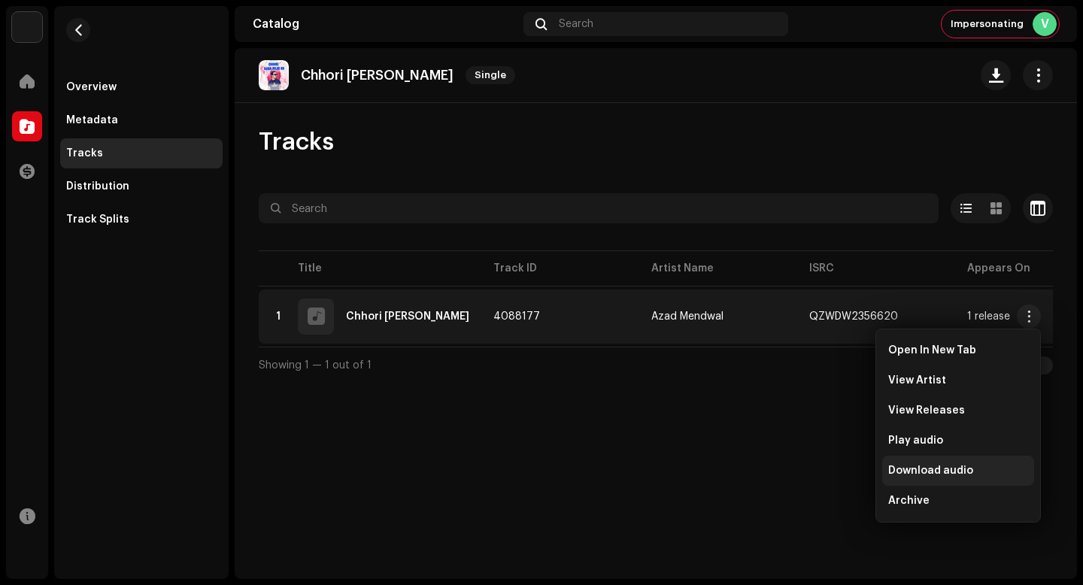
click at [957, 462] on div "Download audio" at bounding box center [958, 471] width 152 height 30
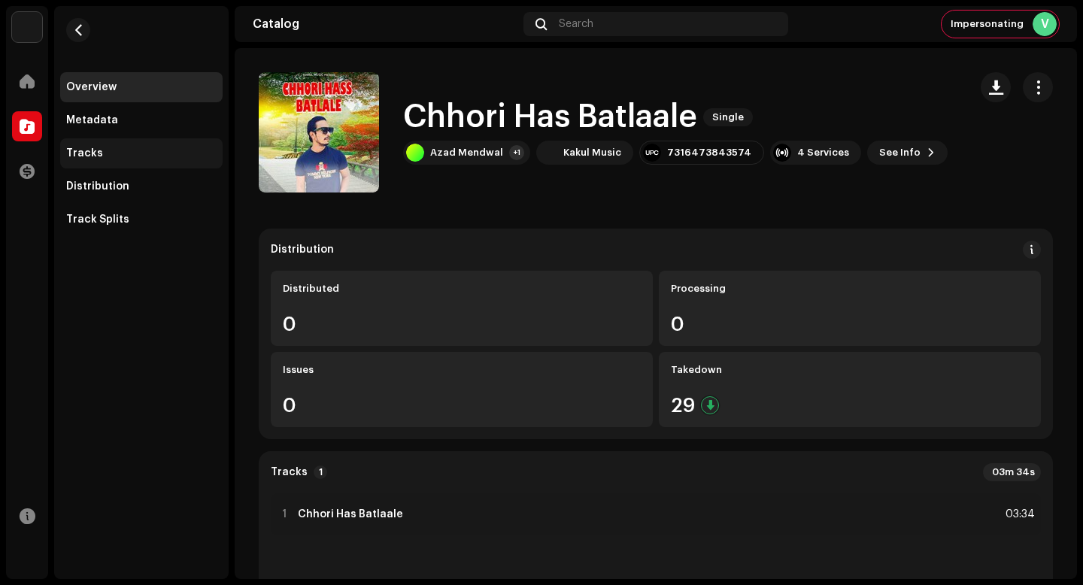
click at [121, 152] on div "Tracks" at bounding box center [141, 153] width 150 height 12
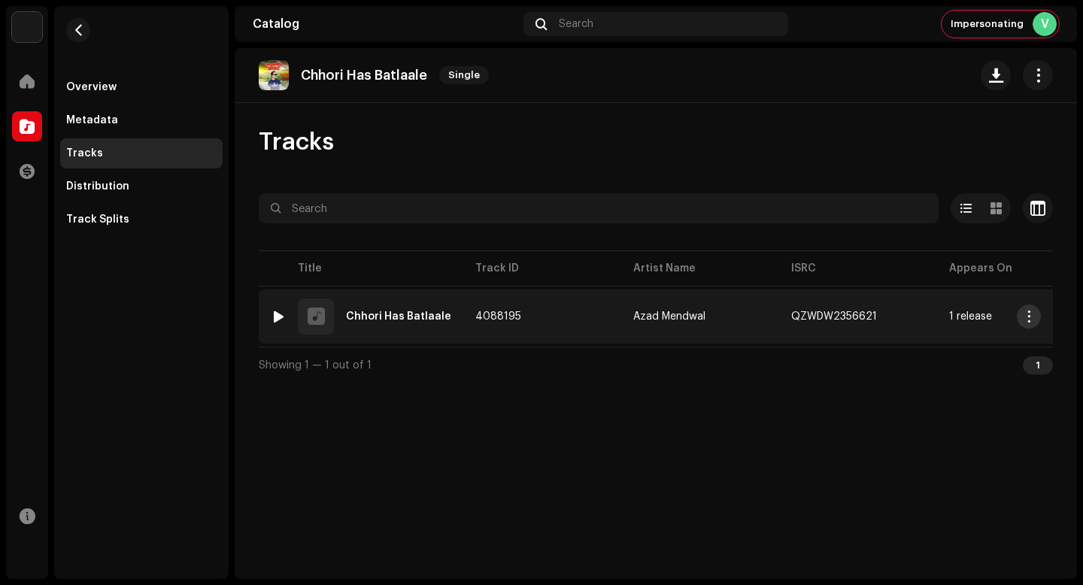
click at [1028, 314] on span "button" at bounding box center [1029, 317] width 11 height 12
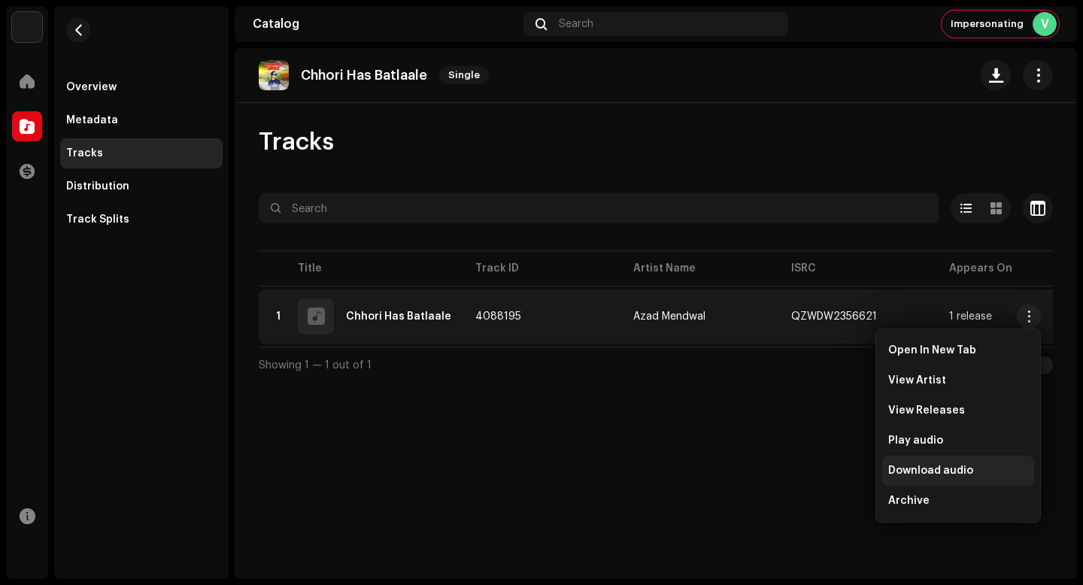
click at [987, 471] on div "Download audio" at bounding box center [958, 471] width 140 height 12
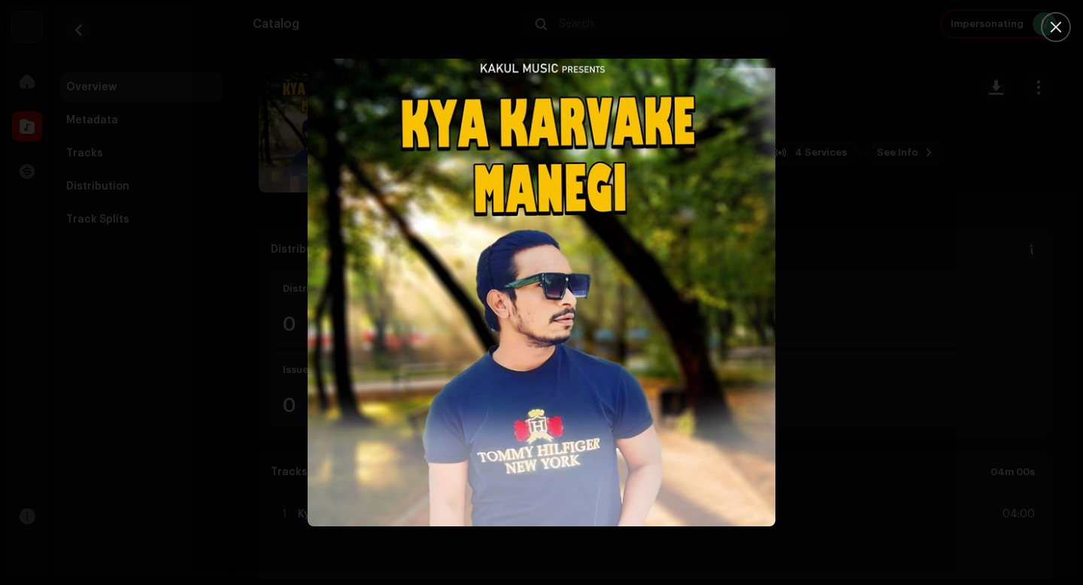
click at [925, 404] on div at bounding box center [541, 292] width 1083 height 585
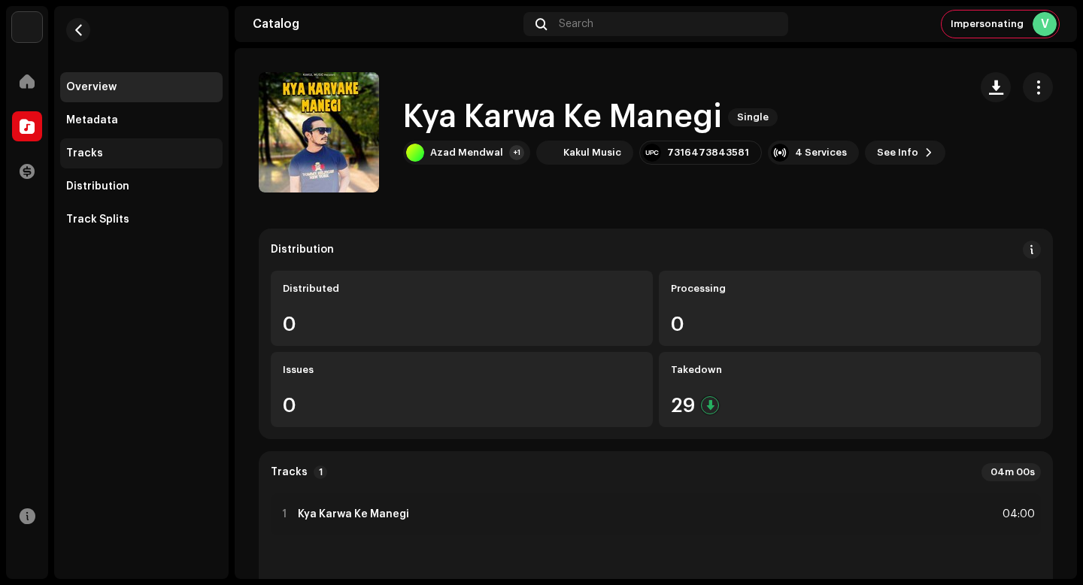
click at [154, 146] on div "Tracks" at bounding box center [141, 153] width 162 height 30
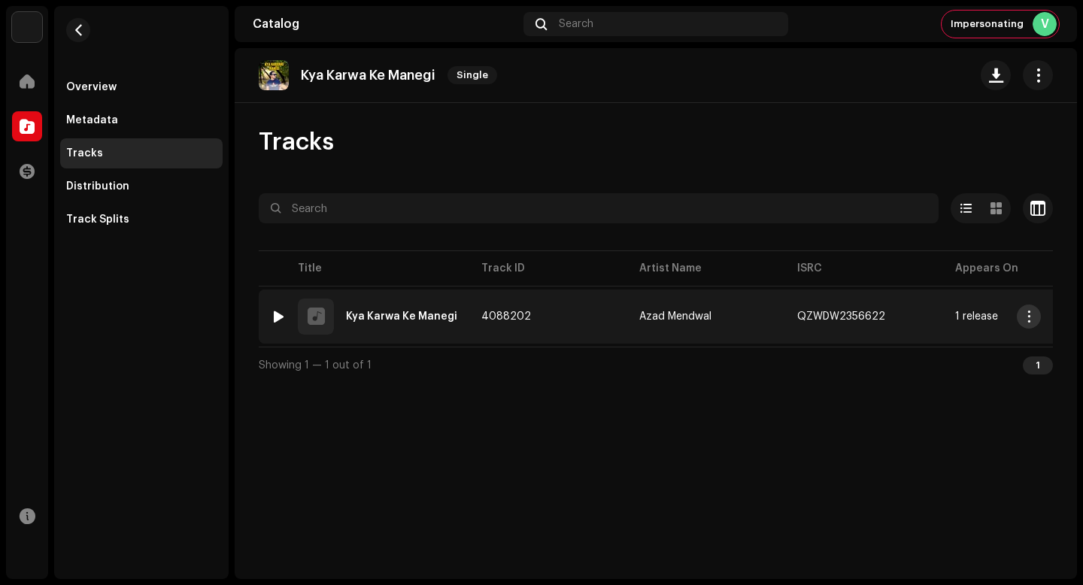
click at [1035, 323] on button "button" at bounding box center [1029, 317] width 24 height 24
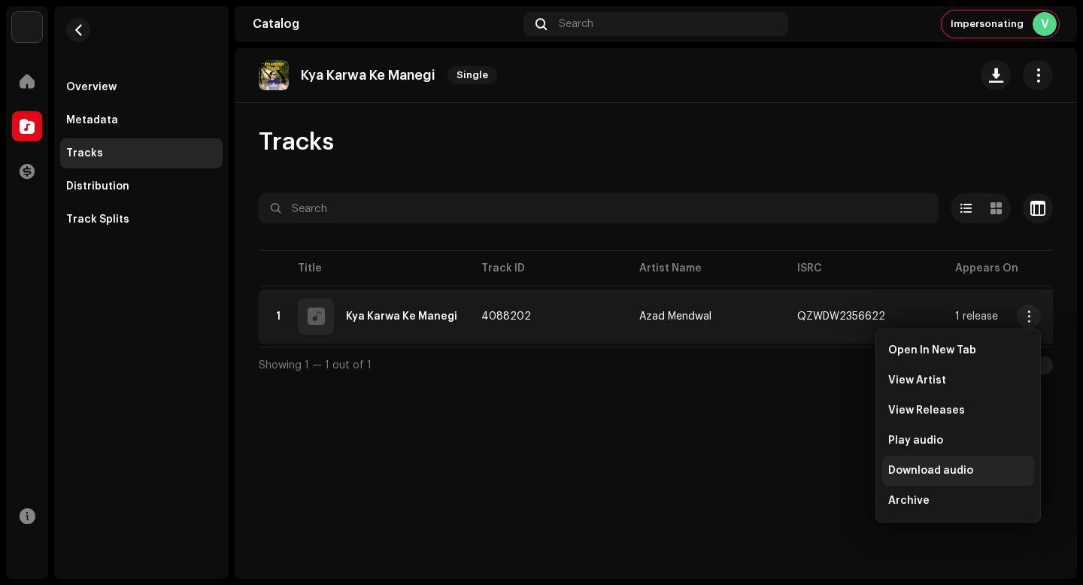
click at [979, 469] on div "Download audio" at bounding box center [958, 471] width 140 height 12
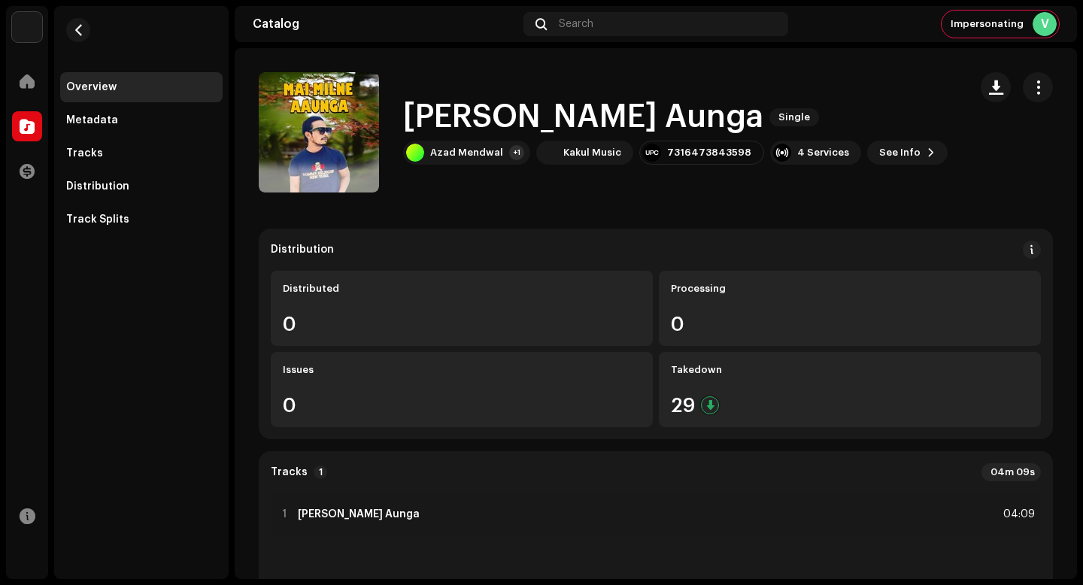
click at [190, 159] on div "Tracks" at bounding box center [141, 153] width 150 height 12
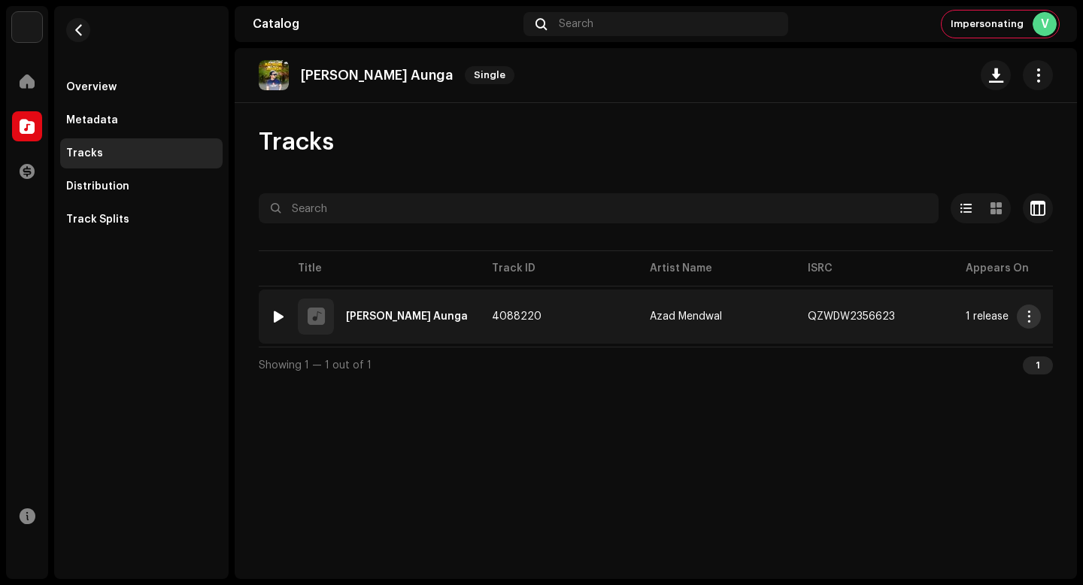
click at [1028, 323] on button "button" at bounding box center [1029, 317] width 24 height 24
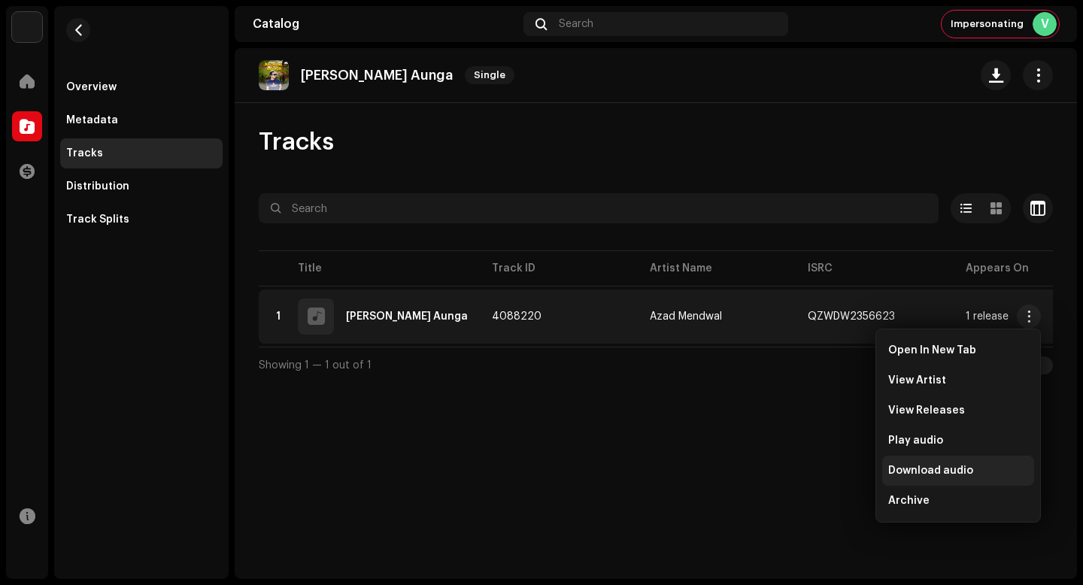
click at [967, 475] on span "Download audio" at bounding box center [930, 471] width 85 height 12
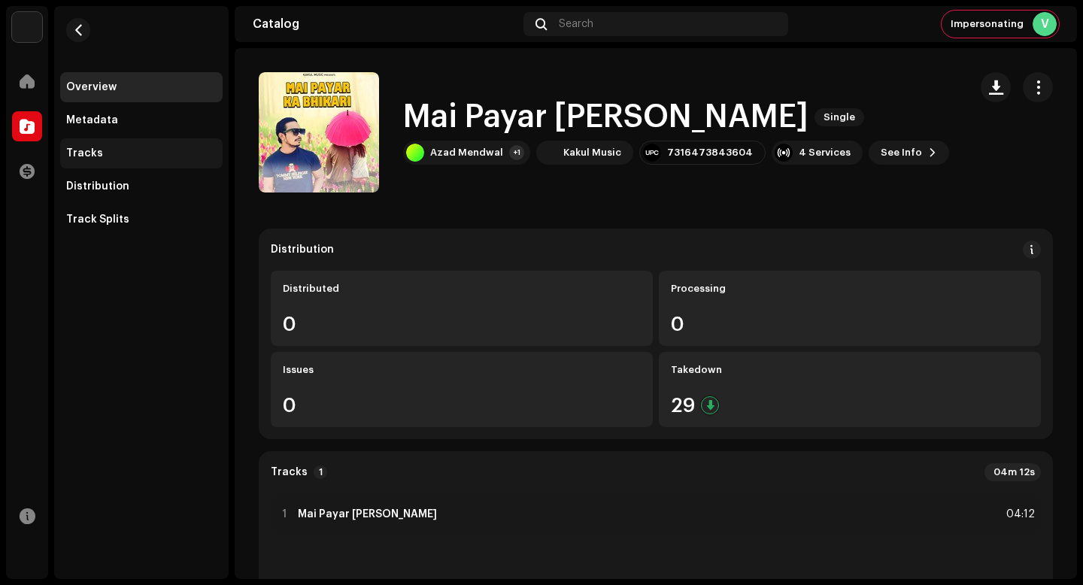
click at [150, 138] on div "Tracks" at bounding box center [141, 153] width 162 height 30
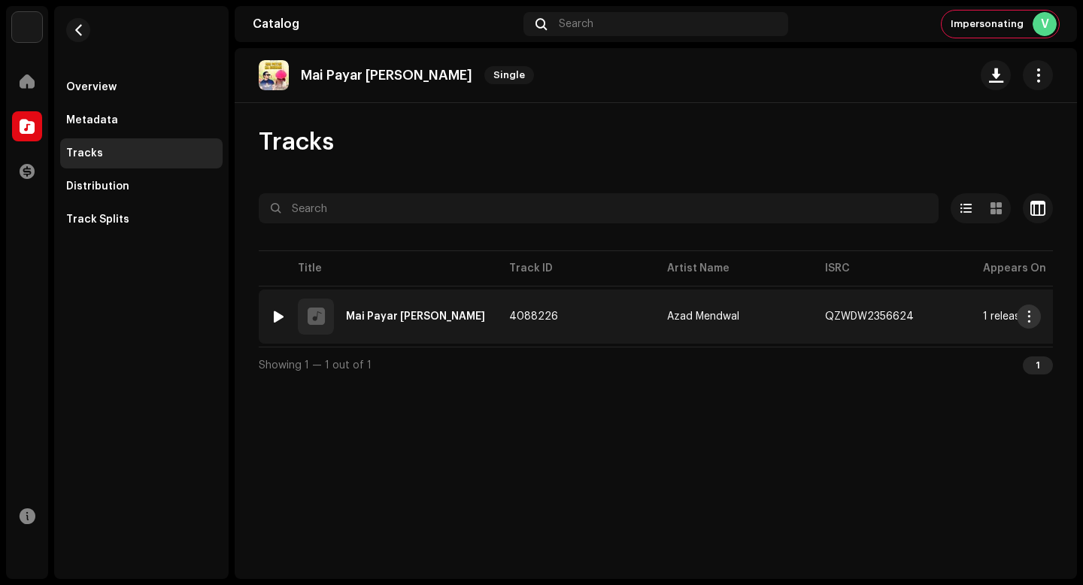
click at [1034, 317] on span "button" at bounding box center [1029, 317] width 11 height 12
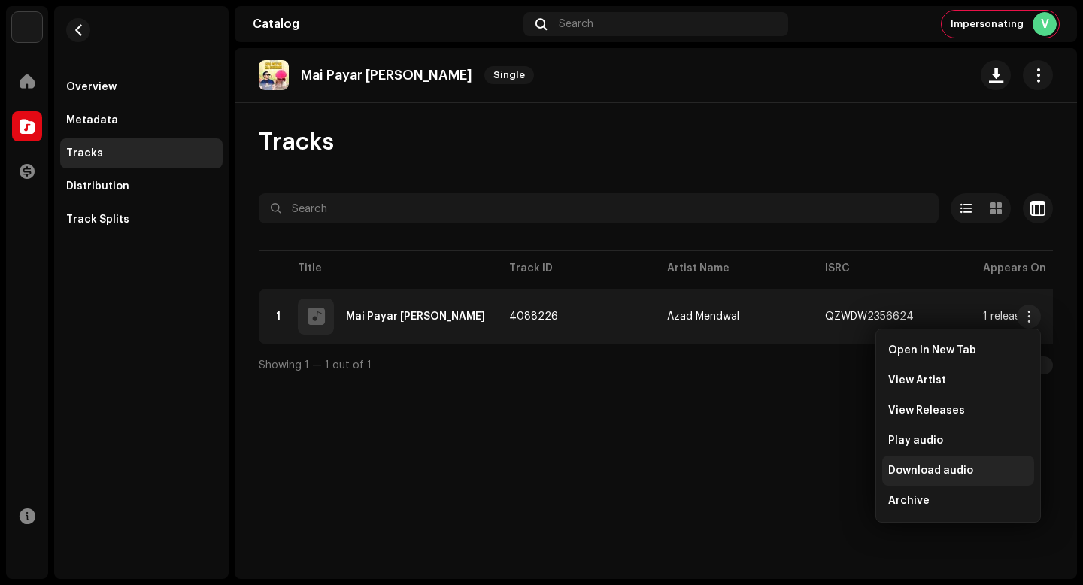
click at [958, 469] on span "Download audio" at bounding box center [930, 471] width 85 height 12
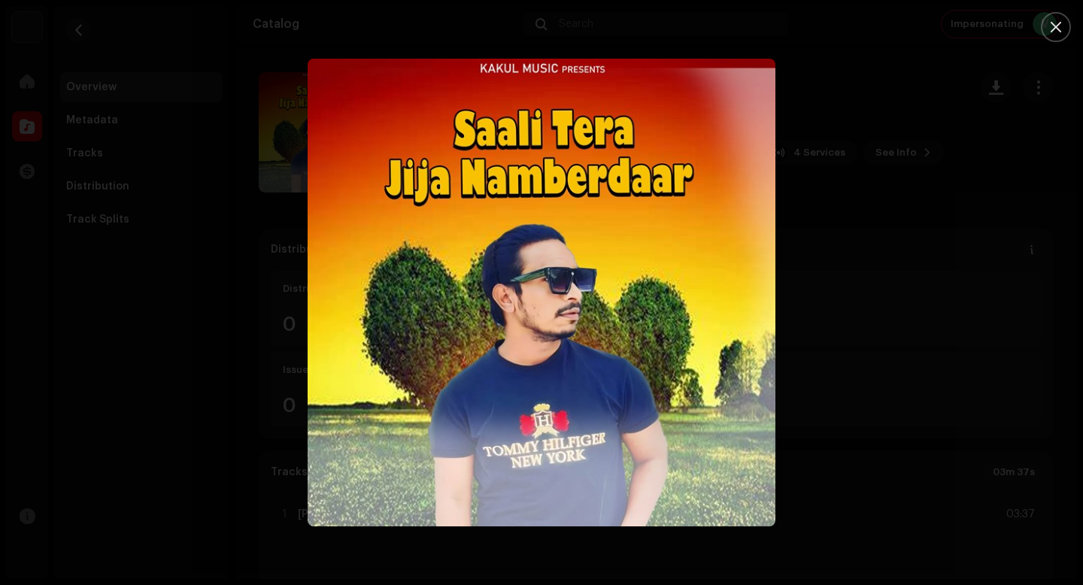
click at [875, 405] on div at bounding box center [541, 292] width 1083 height 585
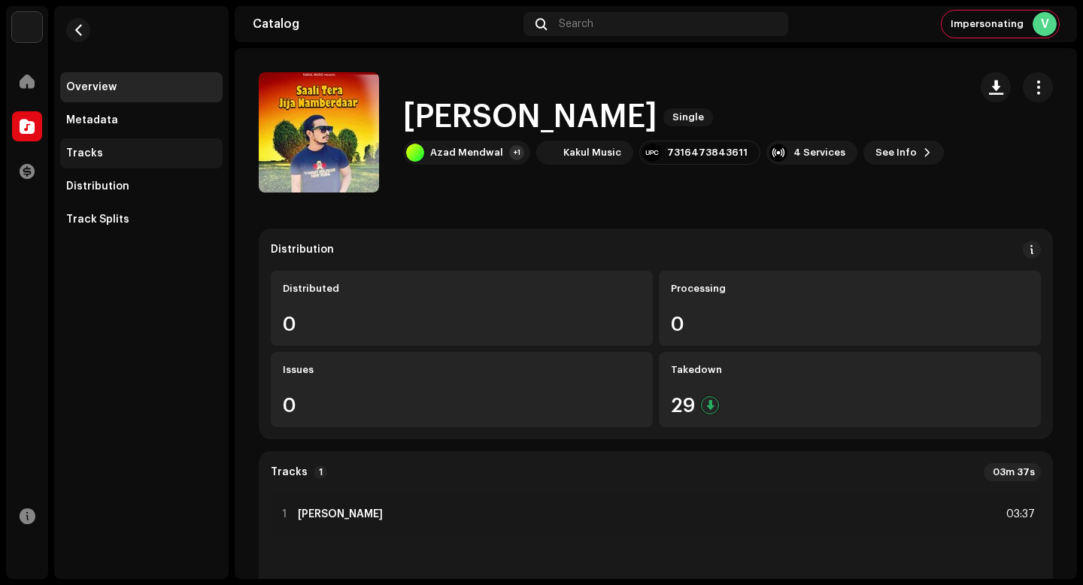
click at [115, 152] on div "Tracks" at bounding box center [141, 153] width 150 height 12
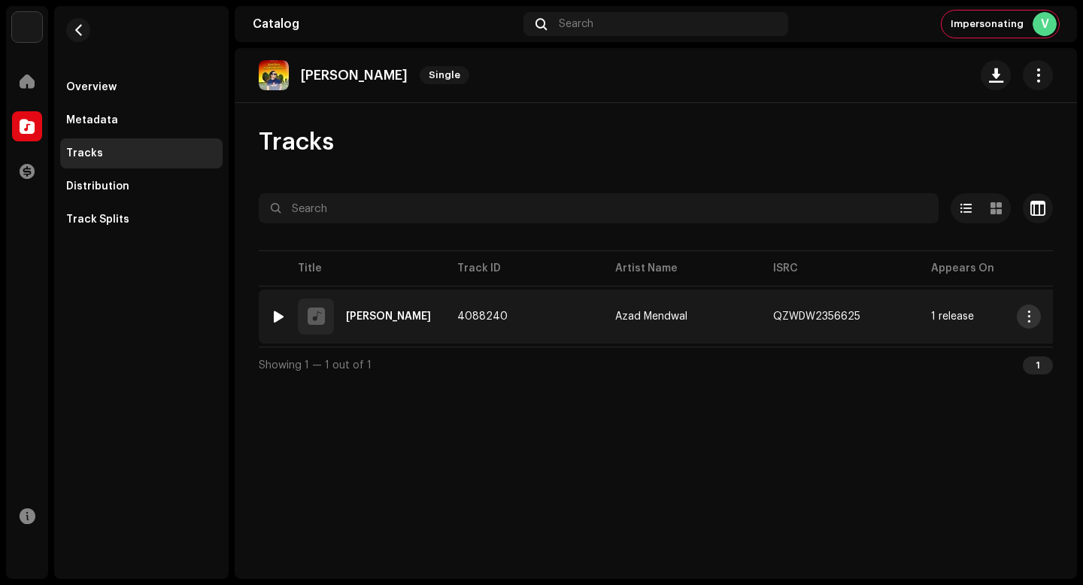
click at [1036, 314] on button "button" at bounding box center [1029, 317] width 24 height 24
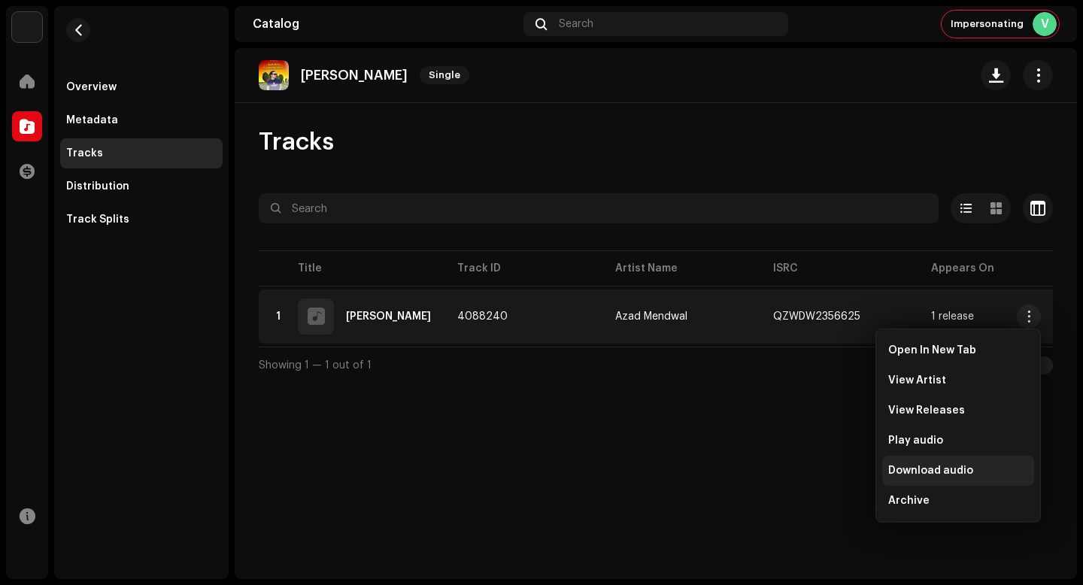
click at [953, 472] on span "Download audio" at bounding box center [930, 471] width 85 height 12
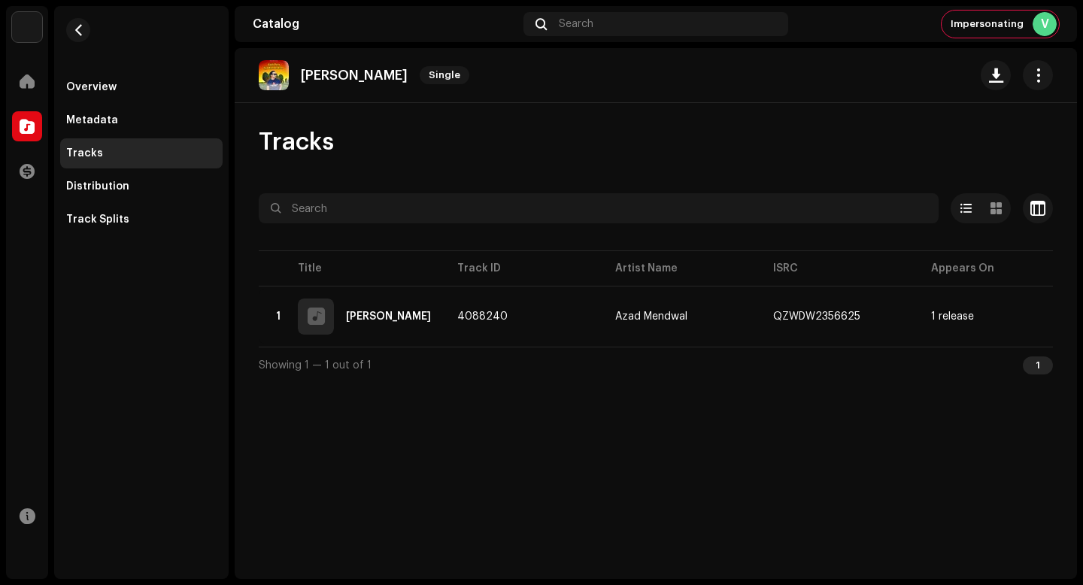
click at [721, 454] on div "Saali Tera Jija Namberdar Single Tracks Selected 0 Options Filters Distribution…" at bounding box center [656, 313] width 843 height 531
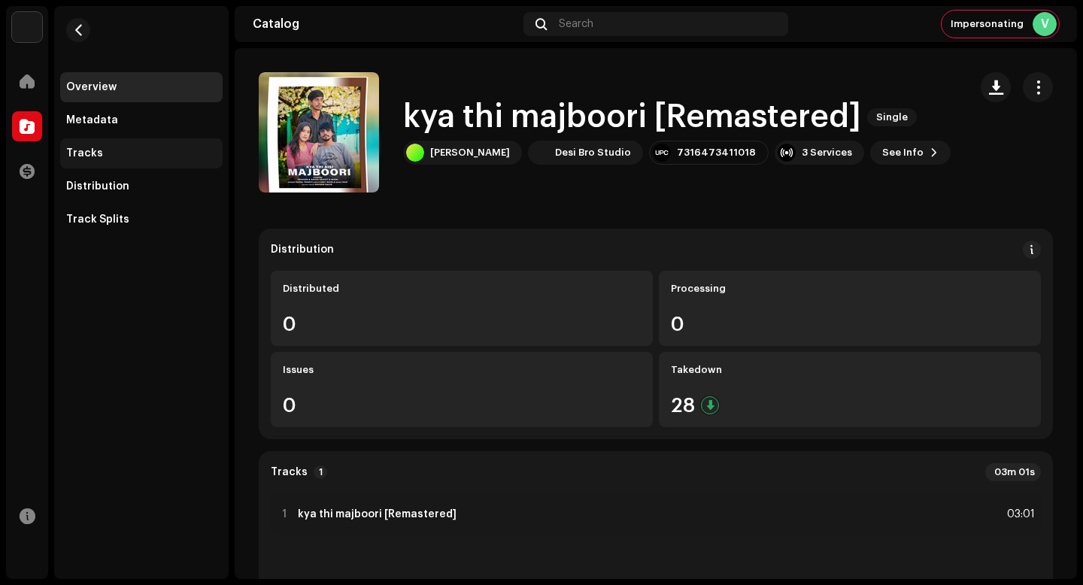
click at [148, 166] on div "Tracks" at bounding box center [141, 153] width 162 height 30
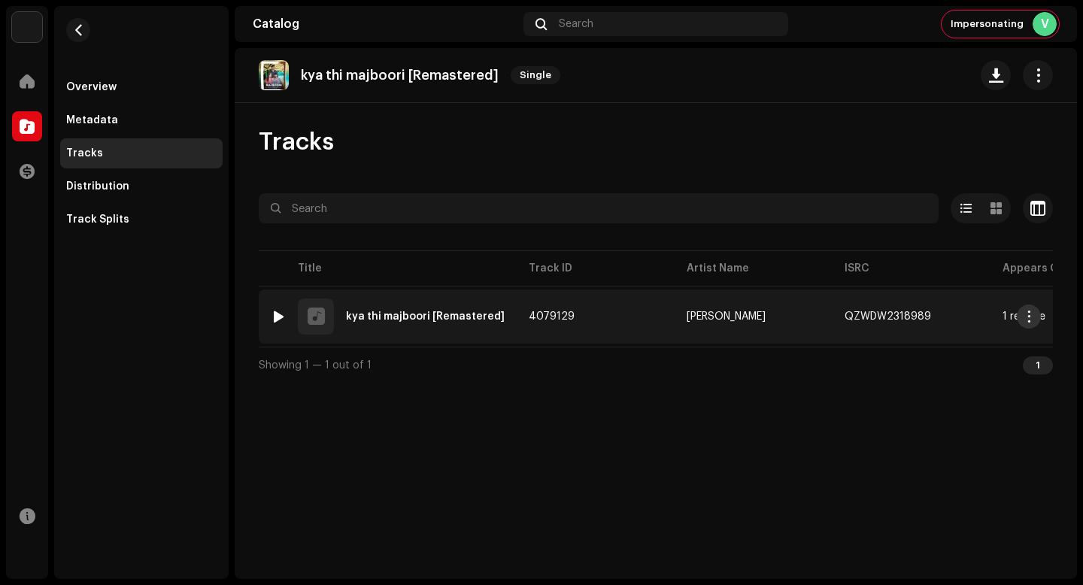
click at [1025, 318] on span "button" at bounding box center [1029, 317] width 11 height 12
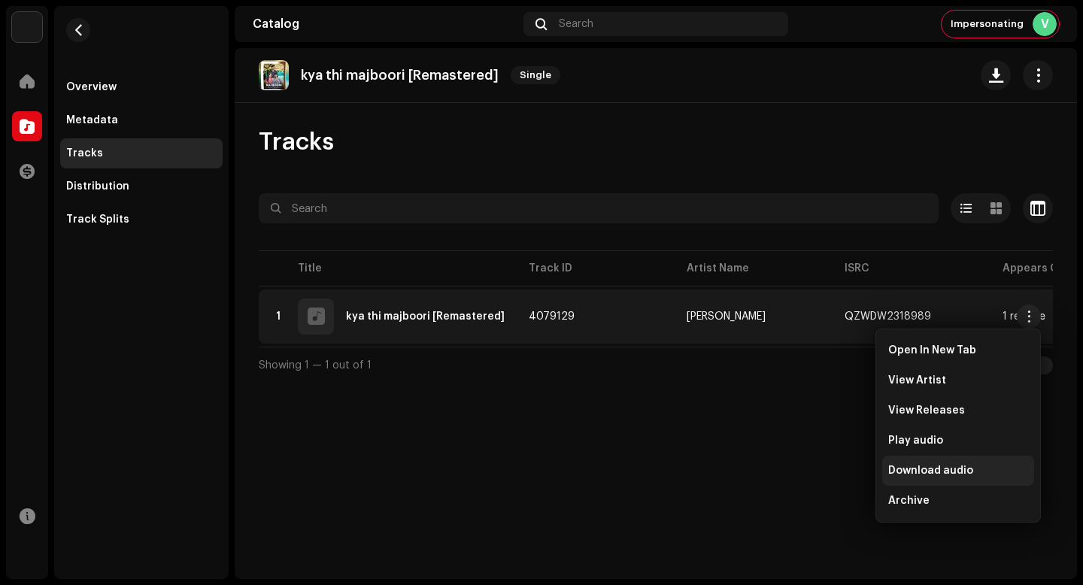
click at [952, 461] on div "Download audio" at bounding box center [958, 471] width 152 height 30
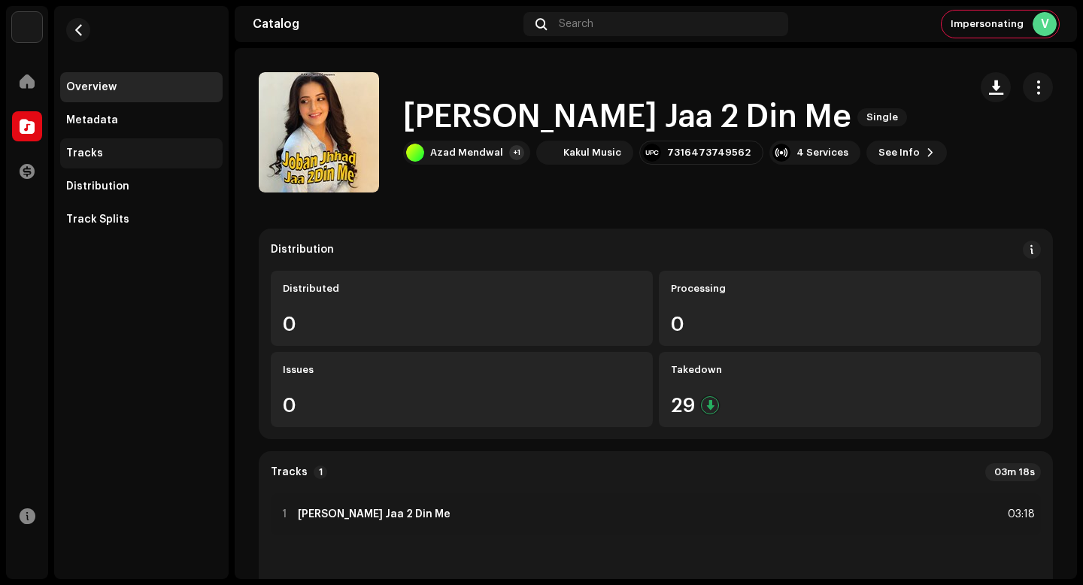
click at [87, 159] on div "Tracks" at bounding box center [141, 153] width 162 height 30
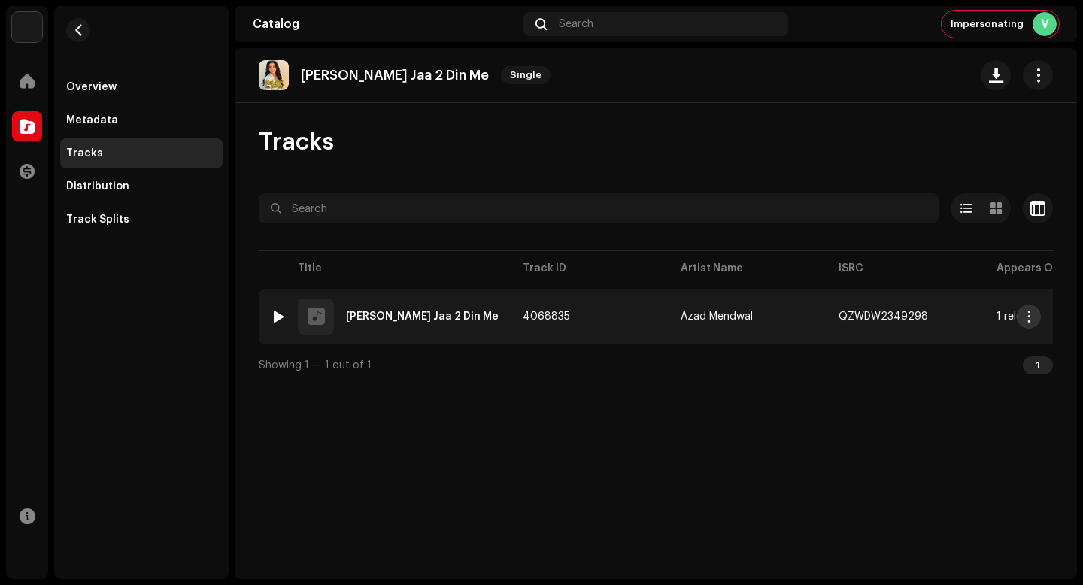
click at [1032, 321] on span "button" at bounding box center [1029, 317] width 11 height 12
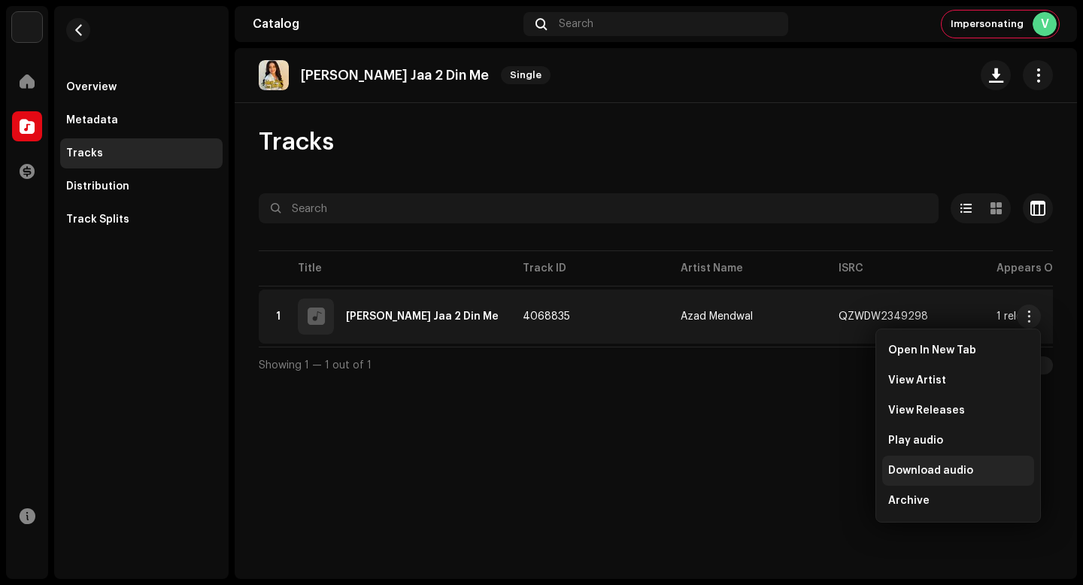
click at [974, 466] on div "Download audio" at bounding box center [958, 471] width 140 height 12
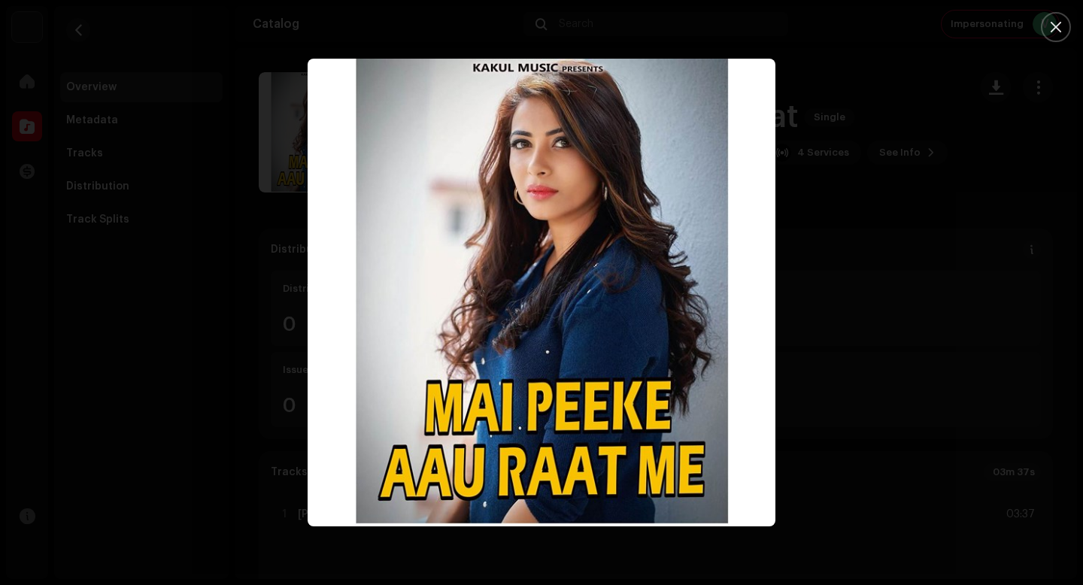
click at [943, 404] on div at bounding box center [541, 292] width 1083 height 585
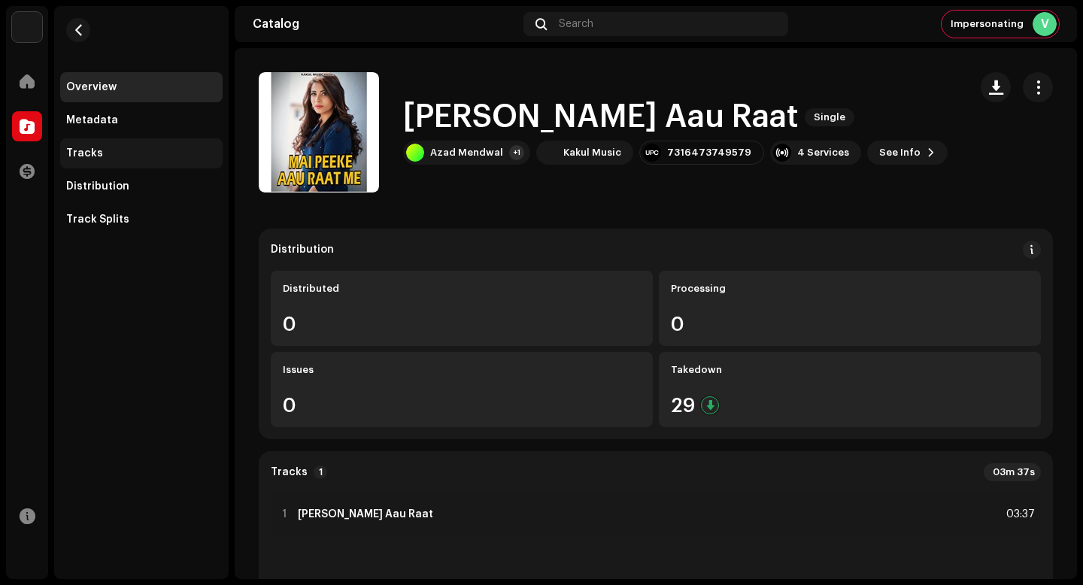
click at [147, 158] on div "Tracks" at bounding box center [141, 153] width 150 height 12
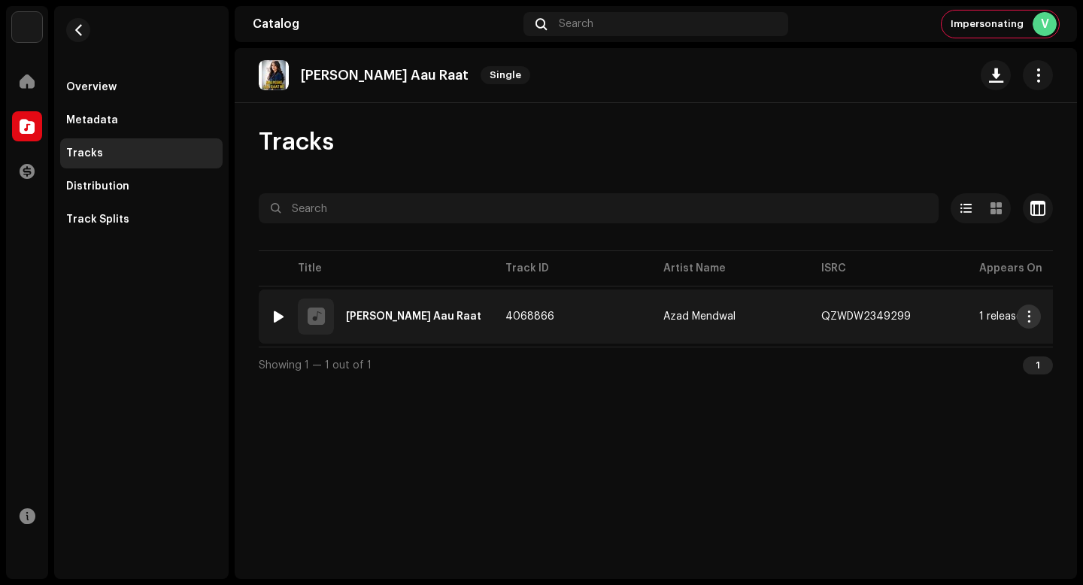
click at [1030, 319] on span "button" at bounding box center [1029, 317] width 11 height 12
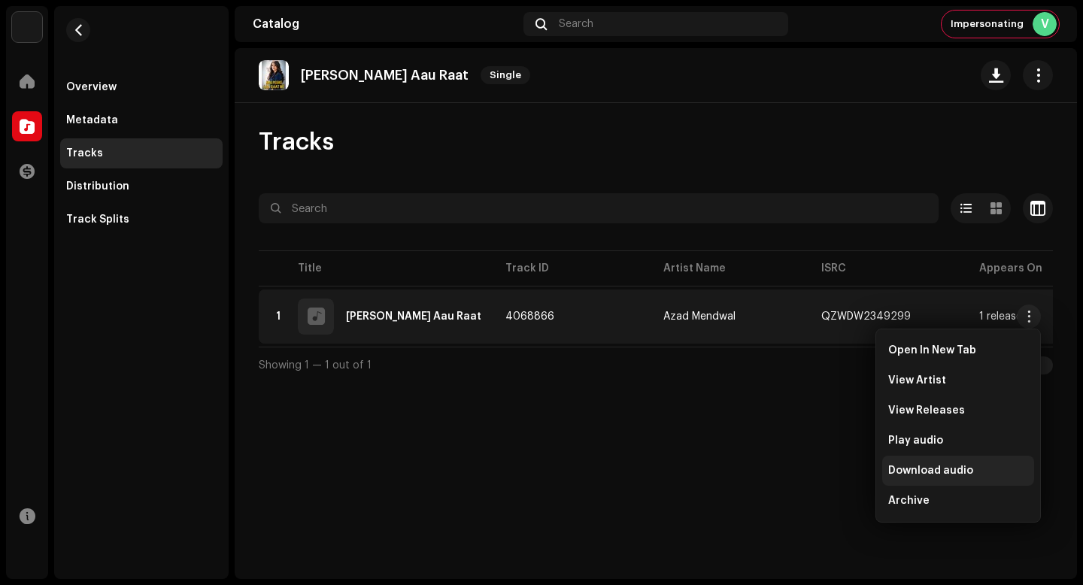
click at [967, 466] on span "Download audio" at bounding box center [930, 471] width 85 height 12
